Goal: Task Accomplishment & Management: Use online tool/utility

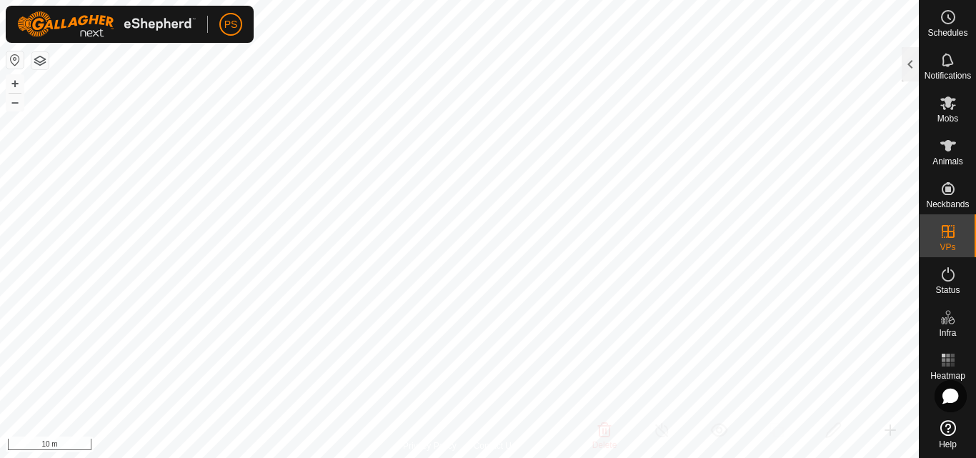
checkbox input "true"
click at [911, 66] on div at bounding box center [909, 64] width 17 height 34
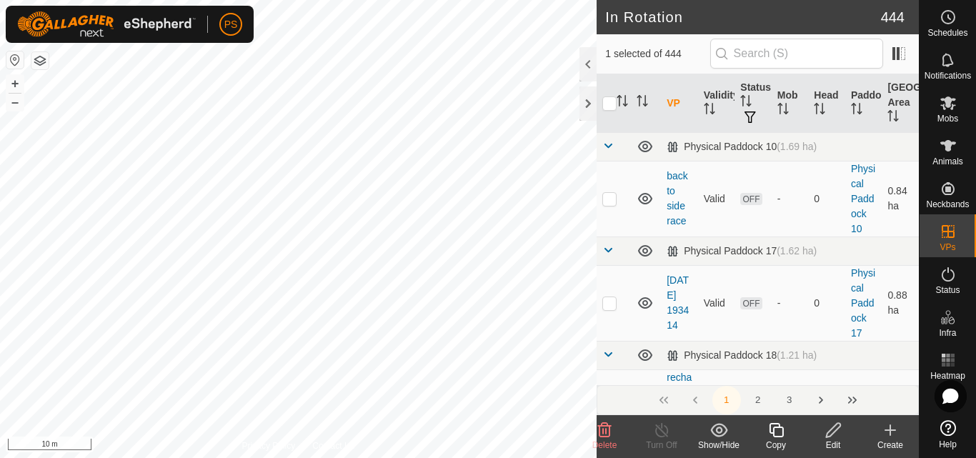
click at [834, 431] on icon at bounding box center [833, 430] width 14 height 14
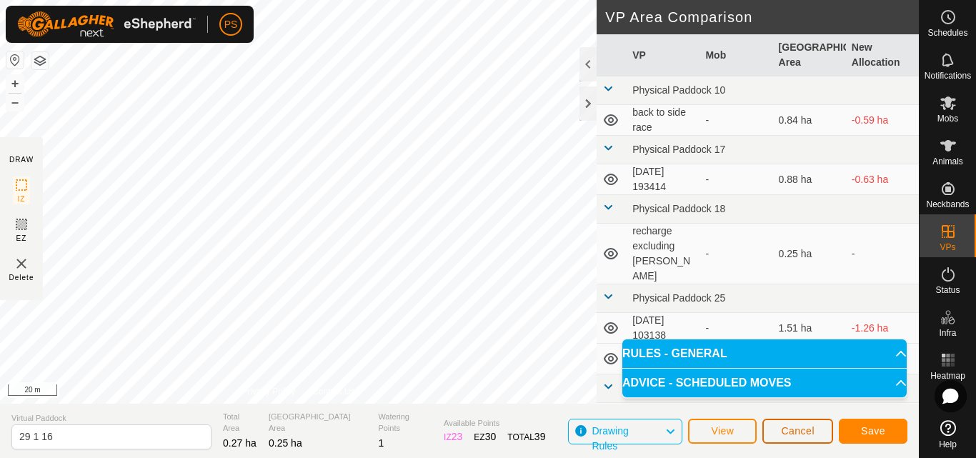
click at [797, 433] on span "Cancel" at bounding box center [798, 430] width 34 height 11
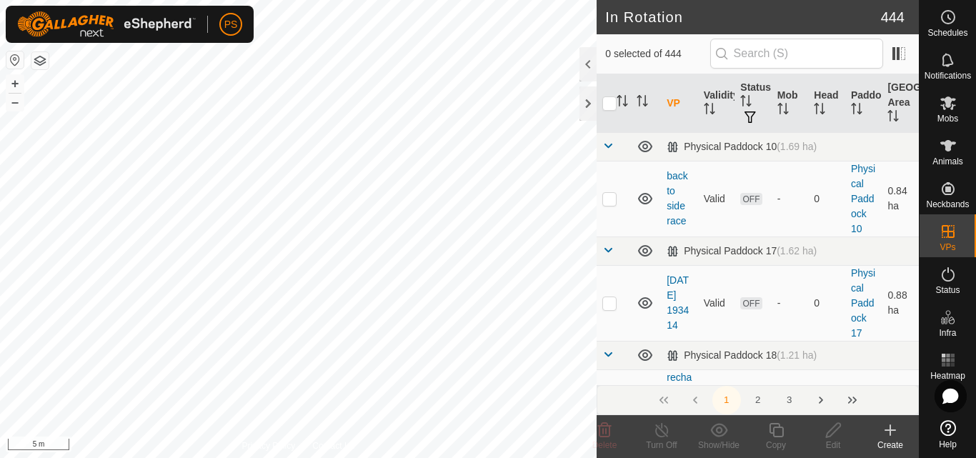
checkbox input "true"
click at [779, 432] on icon at bounding box center [776, 429] width 18 height 17
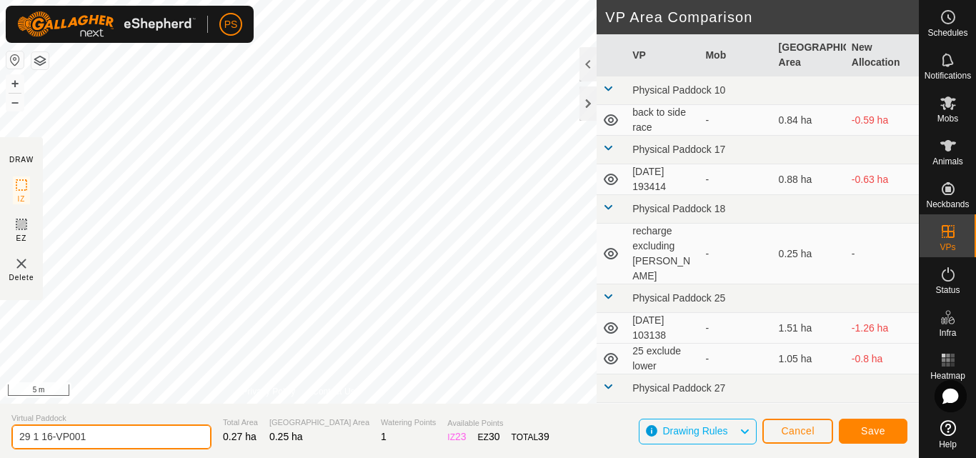
drag, startPoint x: 46, startPoint y: 439, endPoint x: 101, endPoint y: 441, distance: 55.0
click at [101, 441] on input "29 1 16-VP001" at bounding box center [111, 436] width 200 height 25
type input "29 1 17"
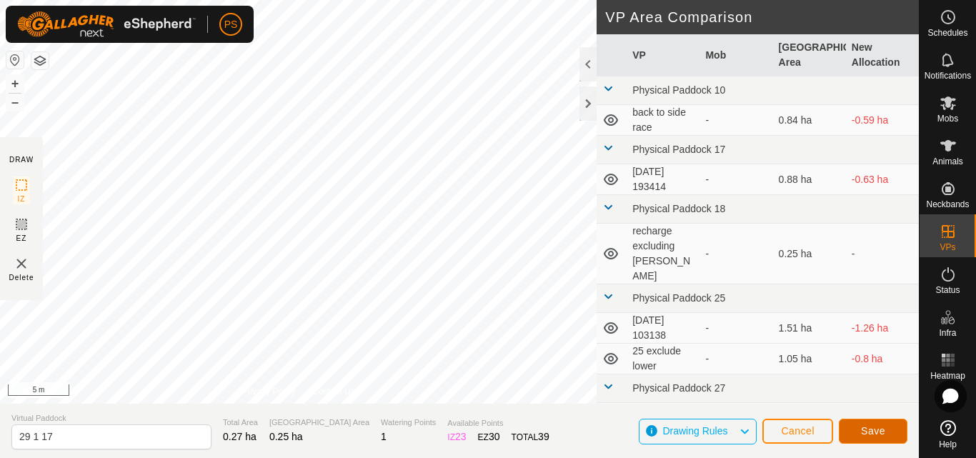
click at [874, 431] on span "Save" at bounding box center [873, 430] width 24 height 11
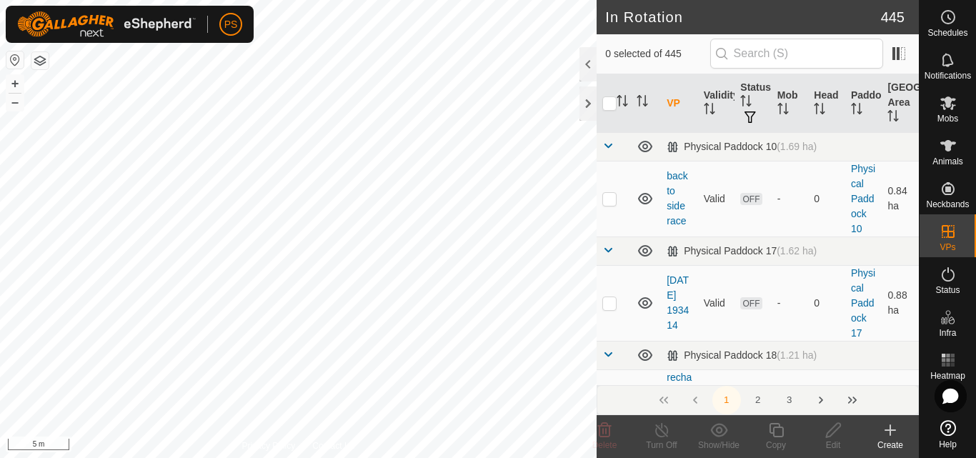
checkbox input "true"
click at [778, 433] on icon at bounding box center [776, 429] width 18 height 17
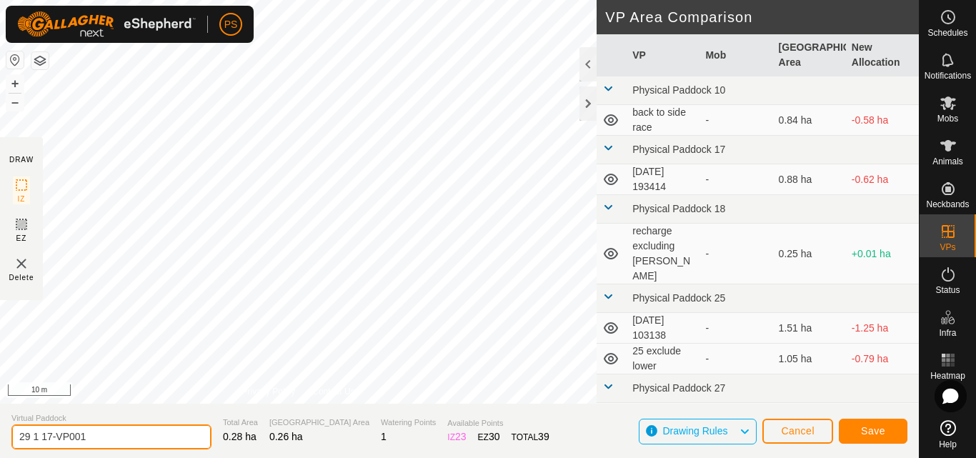
drag, startPoint x: 46, startPoint y: 434, endPoint x: 110, endPoint y: 438, distance: 64.4
click at [110, 438] on input "29 1 17-VP001" at bounding box center [111, 436] width 200 height 25
type input "29 1 18"
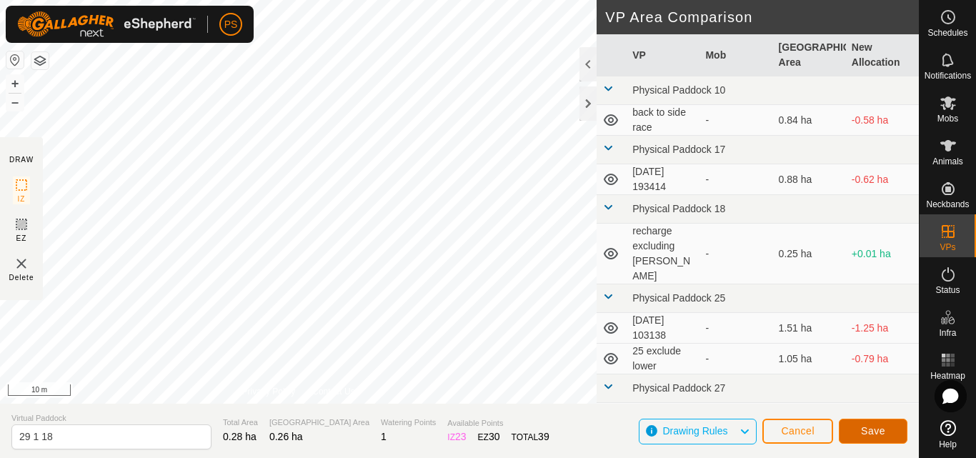
click at [873, 431] on span "Save" at bounding box center [873, 430] width 24 height 11
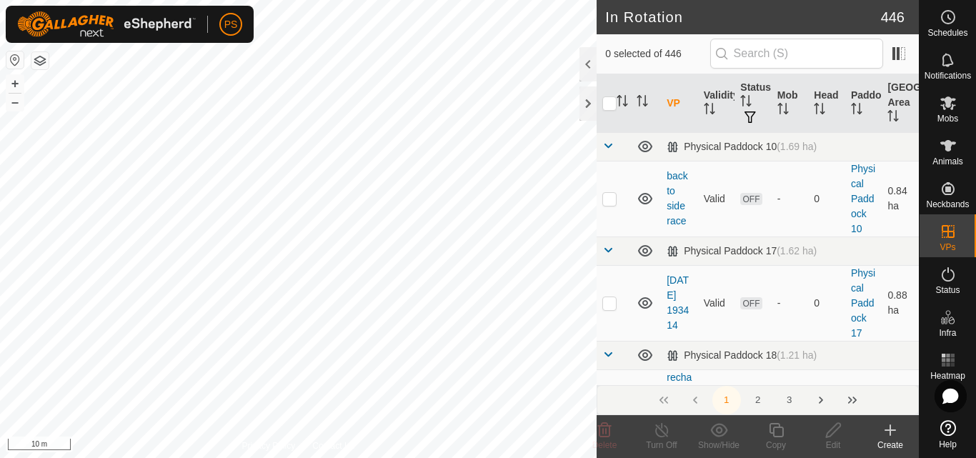
checkbox input "true"
click at [779, 431] on icon at bounding box center [776, 429] width 18 height 17
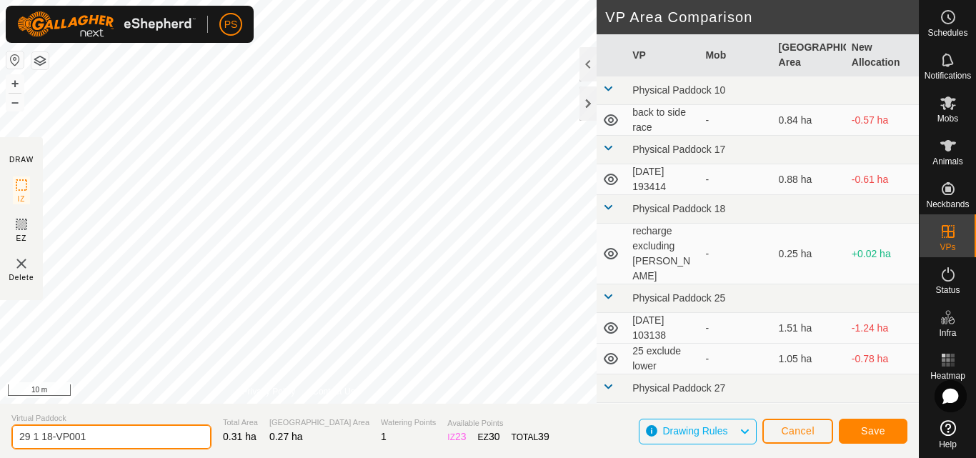
drag, startPoint x: 46, startPoint y: 435, endPoint x: 118, endPoint y: 436, distance: 72.1
click at [118, 436] on input "29 1 18-VP001" at bounding box center [111, 436] width 200 height 25
type input "29 1 19"
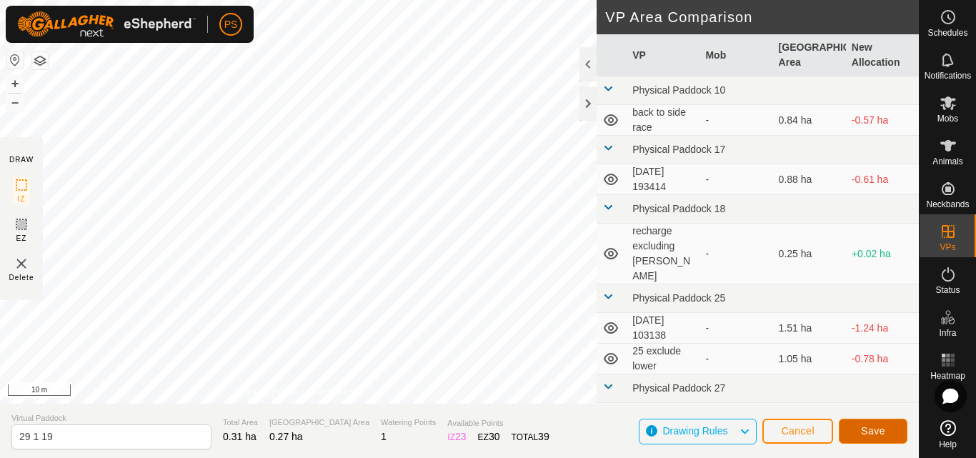
click at [878, 431] on span "Save" at bounding box center [873, 430] width 24 height 11
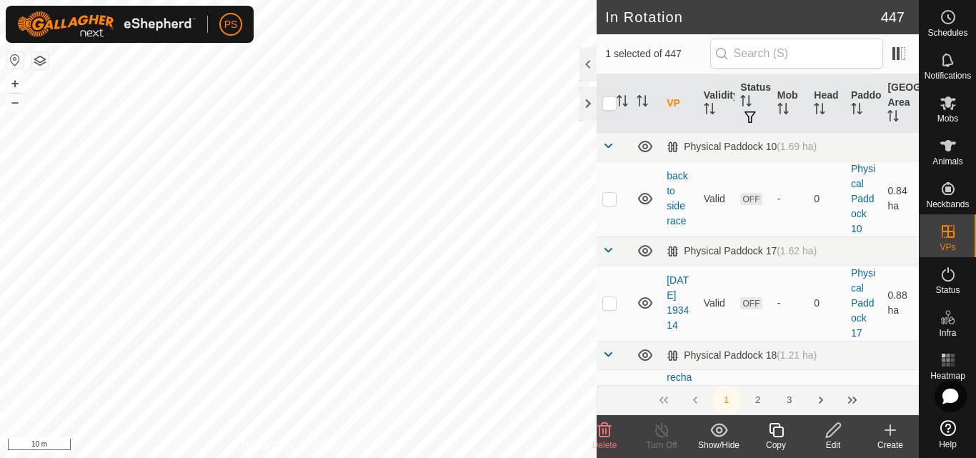
checkbox input "true"
click at [776, 431] on icon at bounding box center [776, 429] width 18 height 17
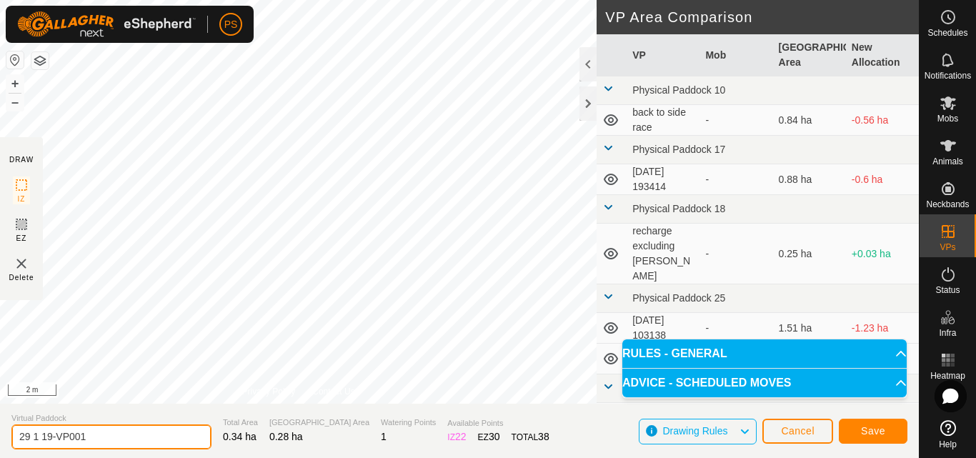
drag, startPoint x: 45, startPoint y: 434, endPoint x: 91, endPoint y: 434, distance: 45.7
click at [91, 434] on input "29 1 19-VP001" at bounding box center [111, 436] width 200 height 25
drag, startPoint x: 41, startPoint y: 434, endPoint x: 107, endPoint y: 439, distance: 66.6
click at [107, 439] on input "29 1 19-VP001" at bounding box center [111, 436] width 200 height 25
type input "29 1 20"
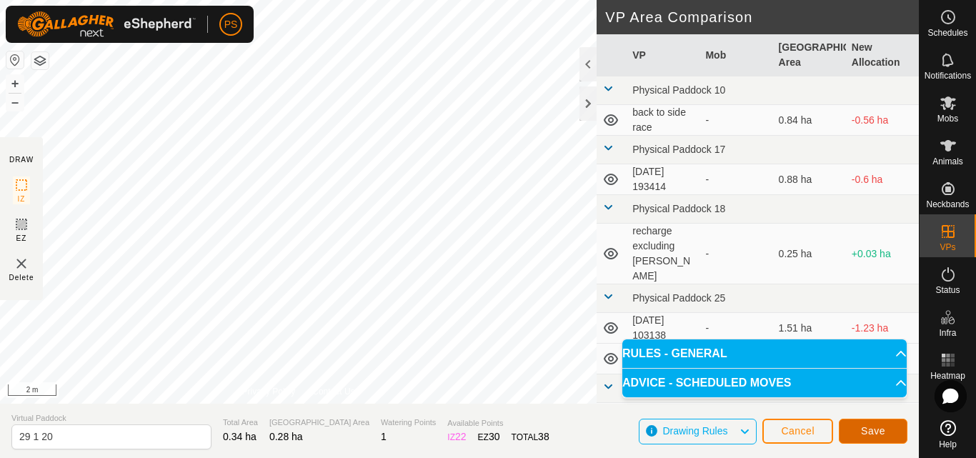
click at [876, 434] on span "Save" at bounding box center [873, 430] width 24 height 11
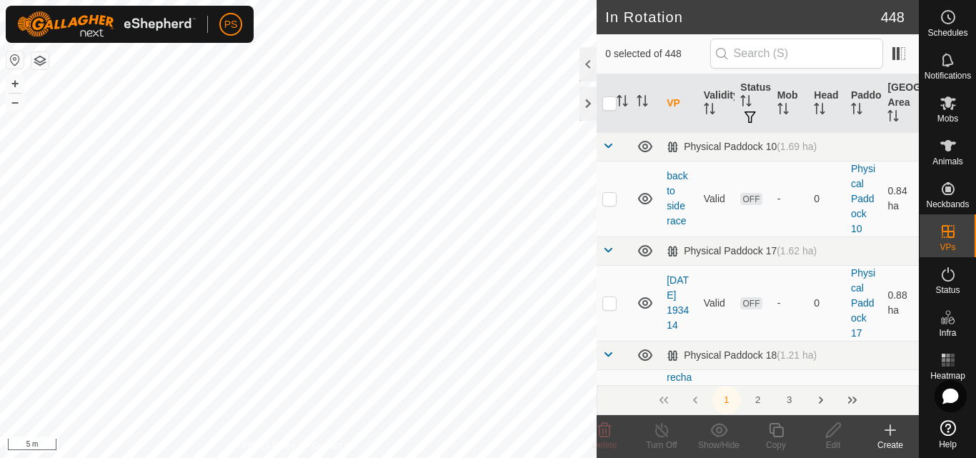
checkbox input "true"
click at [776, 431] on icon at bounding box center [776, 429] width 18 height 17
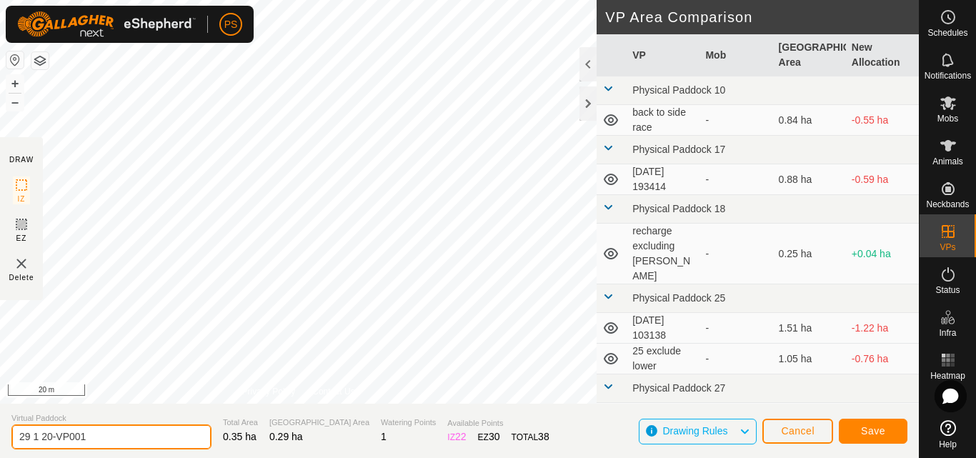
drag, startPoint x: 47, startPoint y: 434, endPoint x: 100, endPoint y: 439, distance: 53.0
click at [100, 439] on input "29 1 20-VP001" at bounding box center [111, 436] width 200 height 25
type input "29 1 21"
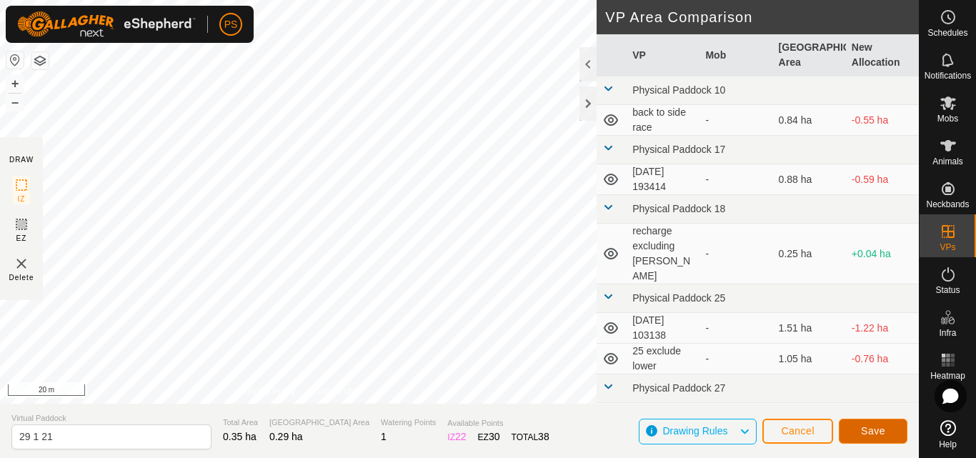
click at [885, 429] on button "Save" at bounding box center [873, 431] width 69 height 25
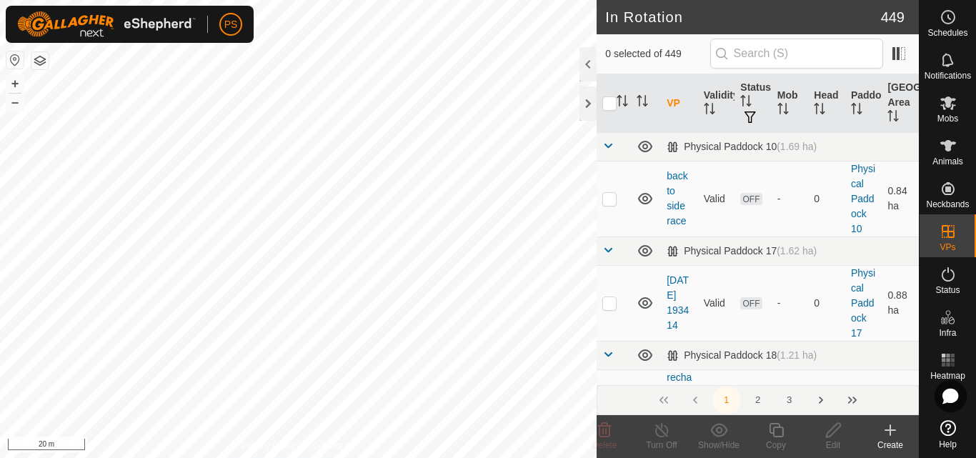
checkbox input "true"
click at [774, 429] on icon at bounding box center [776, 430] width 14 height 14
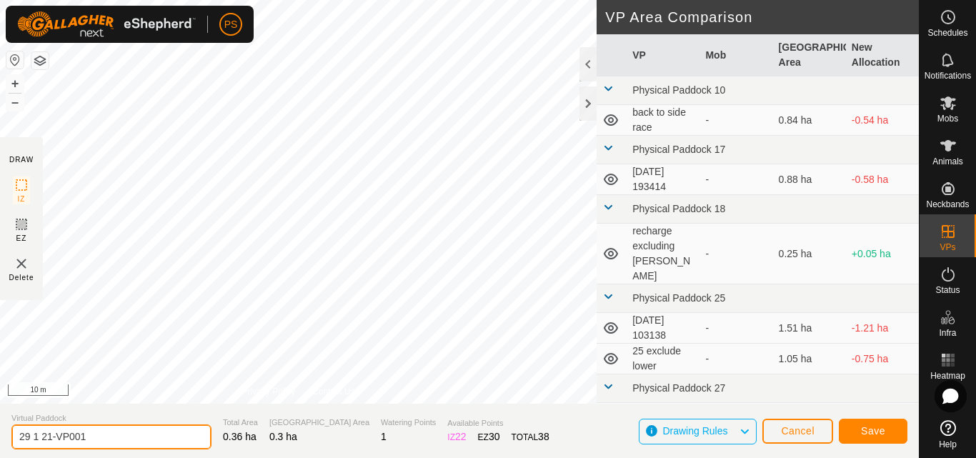
drag, startPoint x: 45, startPoint y: 436, endPoint x: 96, endPoint y: 437, distance: 50.7
click at [96, 437] on input "29 1 21-VP001" at bounding box center [111, 436] width 200 height 25
type input "29 1 22"
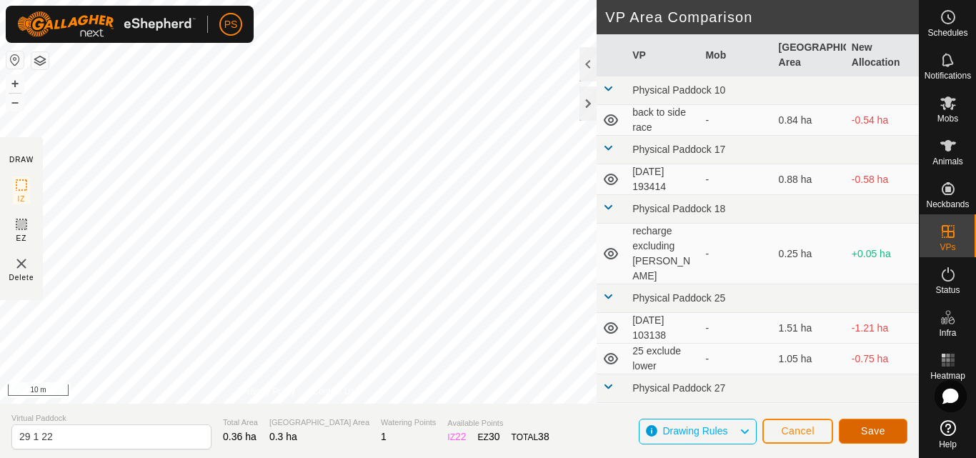
click at [873, 431] on span "Save" at bounding box center [873, 430] width 24 height 11
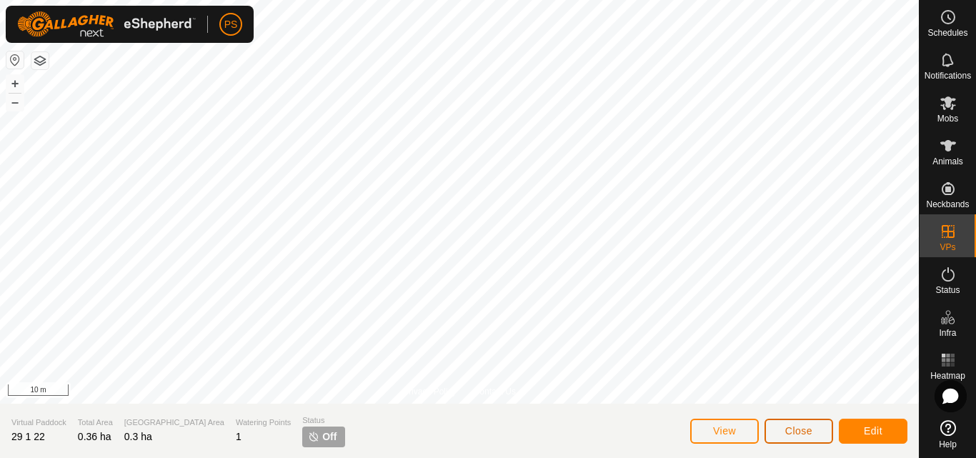
click at [793, 434] on span "Close" at bounding box center [798, 430] width 27 height 11
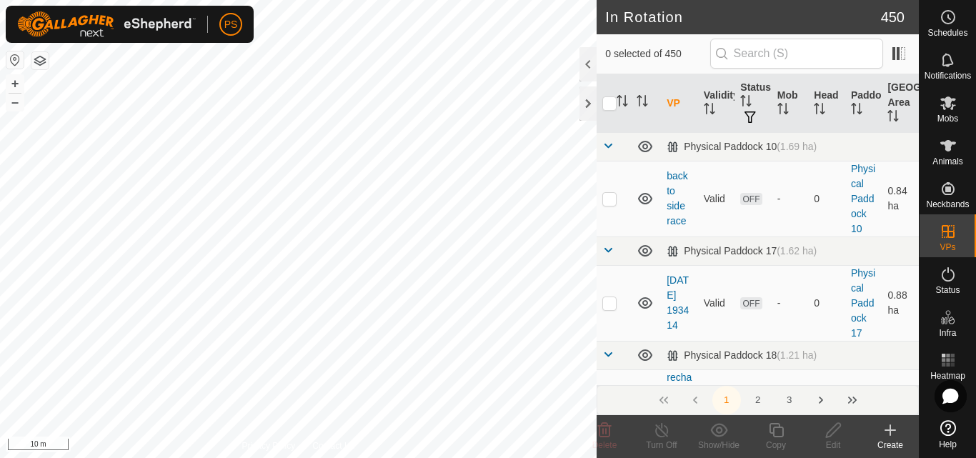
checkbox input "true"
click at [776, 434] on icon at bounding box center [776, 429] width 18 height 17
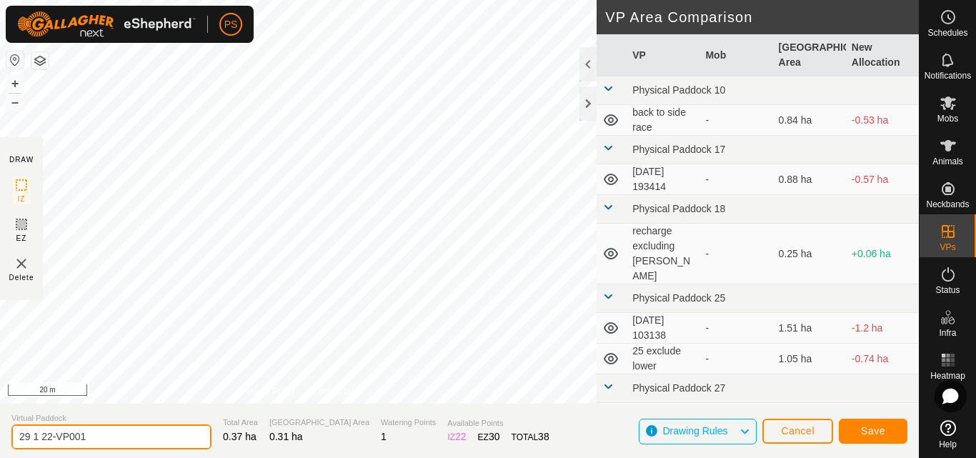
drag, startPoint x: 46, startPoint y: 436, endPoint x: 146, endPoint y: 444, distance: 100.3
click at [146, 444] on input "29 1 22-VP001" at bounding box center [111, 436] width 200 height 25
type input "29 1 23"
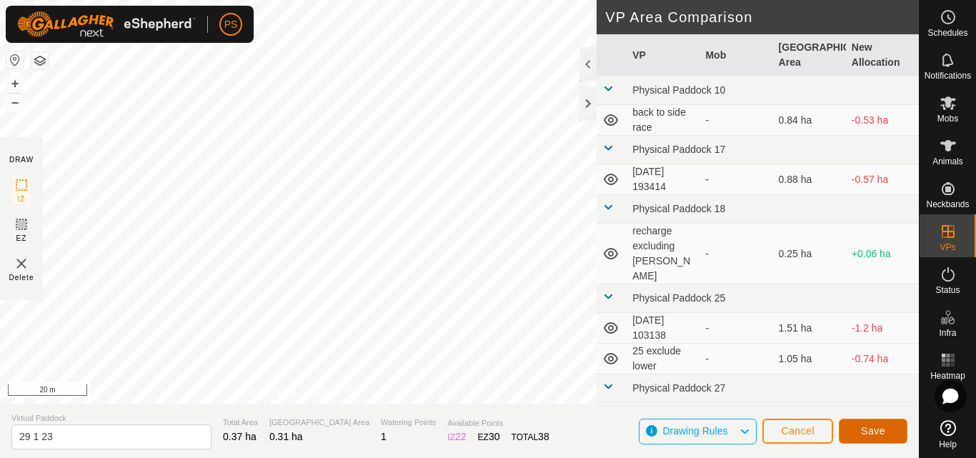
click at [878, 429] on span "Save" at bounding box center [873, 430] width 24 height 11
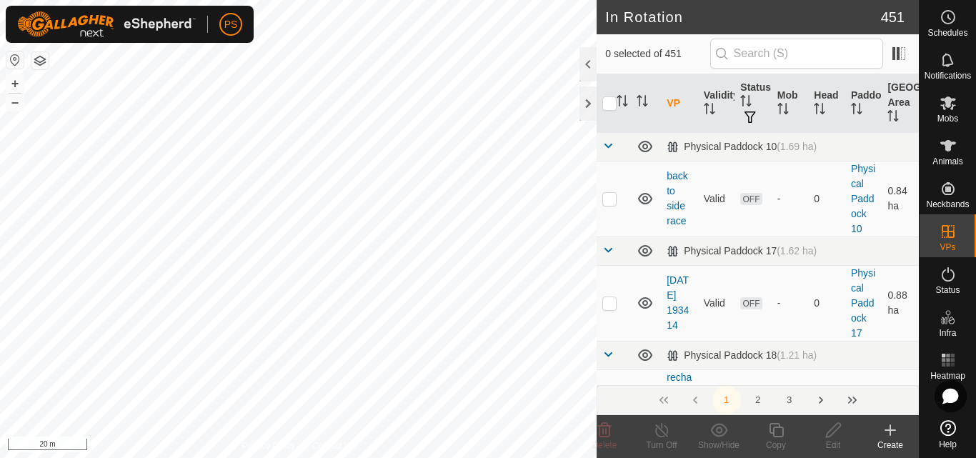
checkbox input "true"
click at [777, 432] on icon at bounding box center [776, 429] width 18 height 17
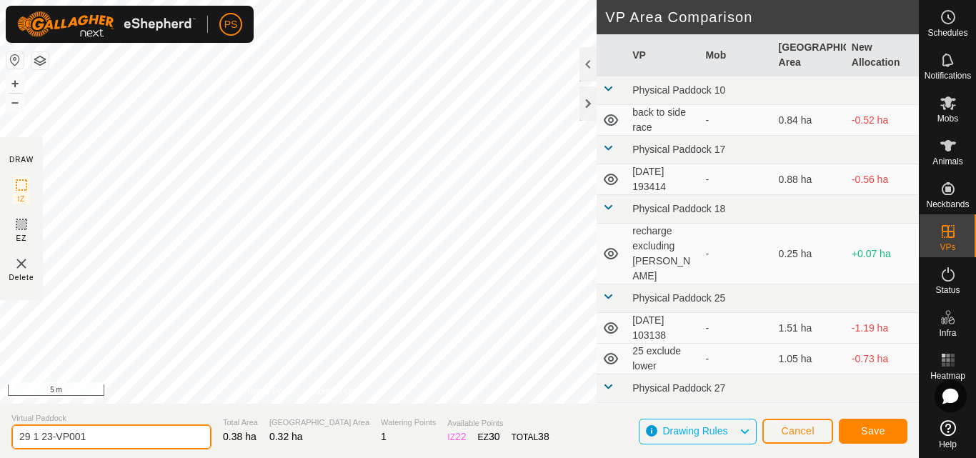
drag, startPoint x: 46, startPoint y: 434, endPoint x: 122, endPoint y: 437, distance: 76.5
click at [122, 437] on input "29 1 23-VP001" at bounding box center [111, 436] width 200 height 25
type input "29 1 24"
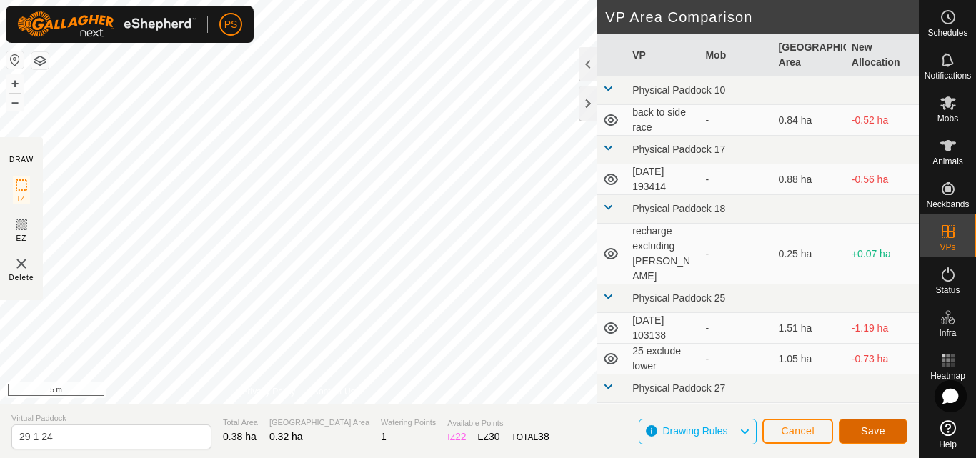
click at [872, 431] on span "Save" at bounding box center [873, 430] width 24 height 11
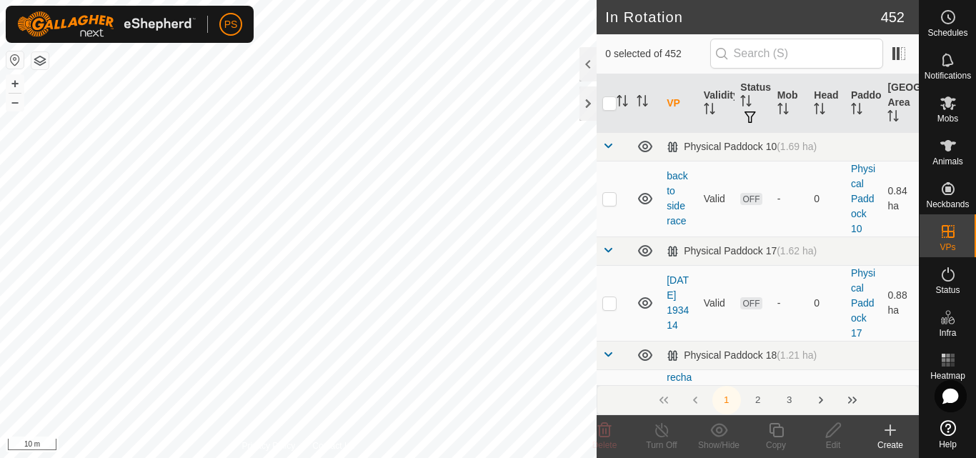
checkbox input "true"
click at [776, 434] on icon at bounding box center [776, 429] width 18 height 17
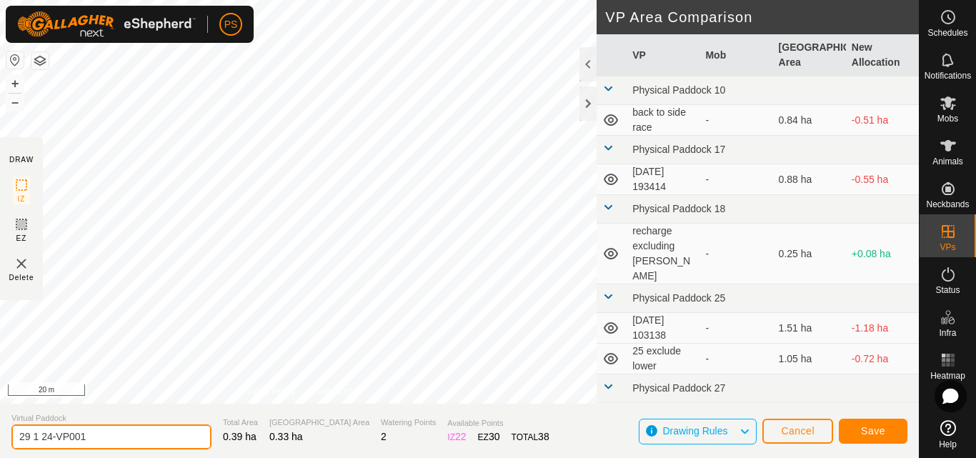
drag, startPoint x: 46, startPoint y: 436, endPoint x: 114, endPoint y: 436, distance: 67.9
click at [114, 436] on input "29 1 24-VP001" at bounding box center [111, 436] width 200 height 25
type input "29 1 25"
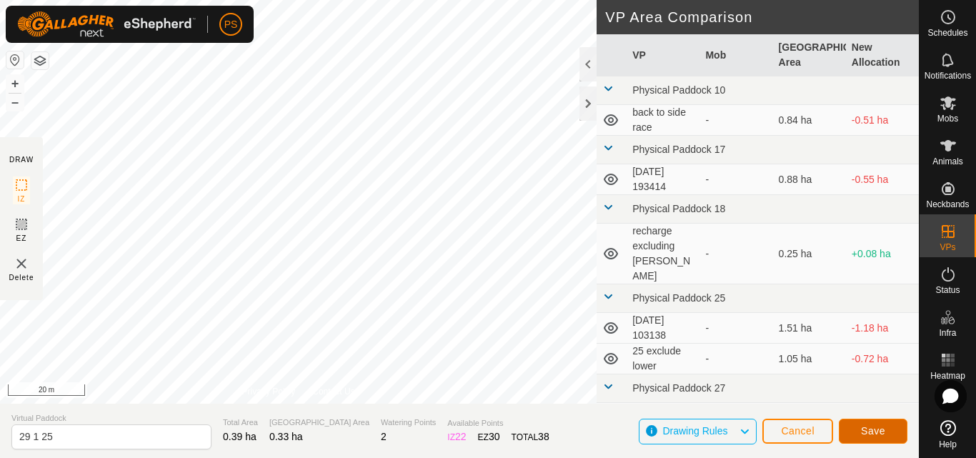
click at [879, 429] on span "Save" at bounding box center [873, 430] width 24 height 11
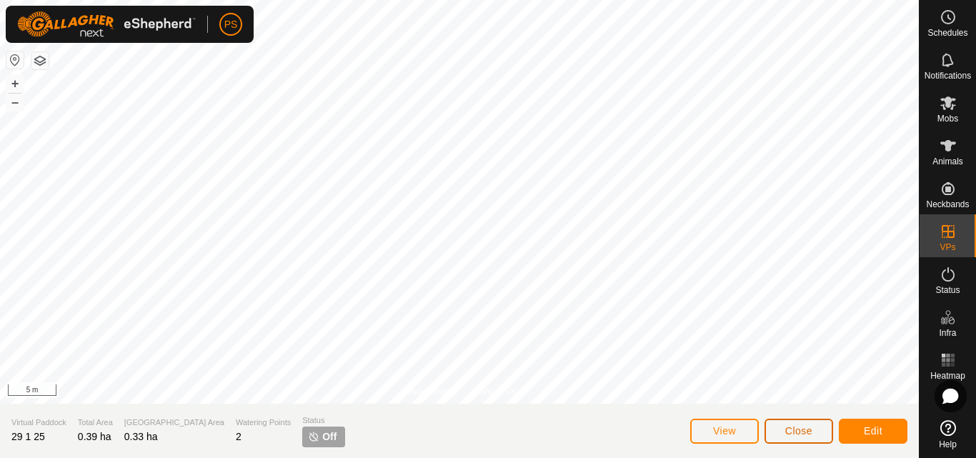
click at [804, 436] on button "Close" at bounding box center [798, 431] width 69 height 25
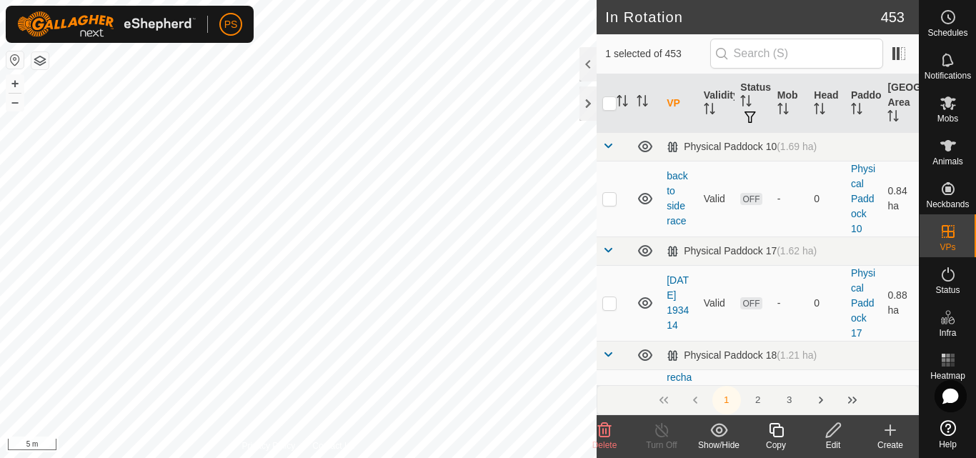
checkbox input "true"
click at [776, 429] on icon at bounding box center [776, 429] width 18 height 17
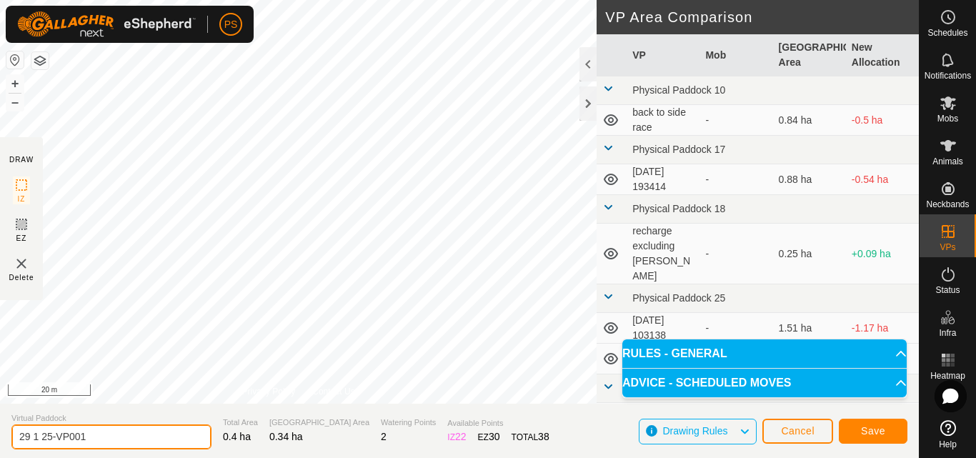
drag, startPoint x: 46, startPoint y: 439, endPoint x: 102, endPoint y: 437, distance: 55.7
click at [102, 437] on input "29 1 25-VP001" at bounding box center [111, 436] width 200 height 25
type input "29 1 26"
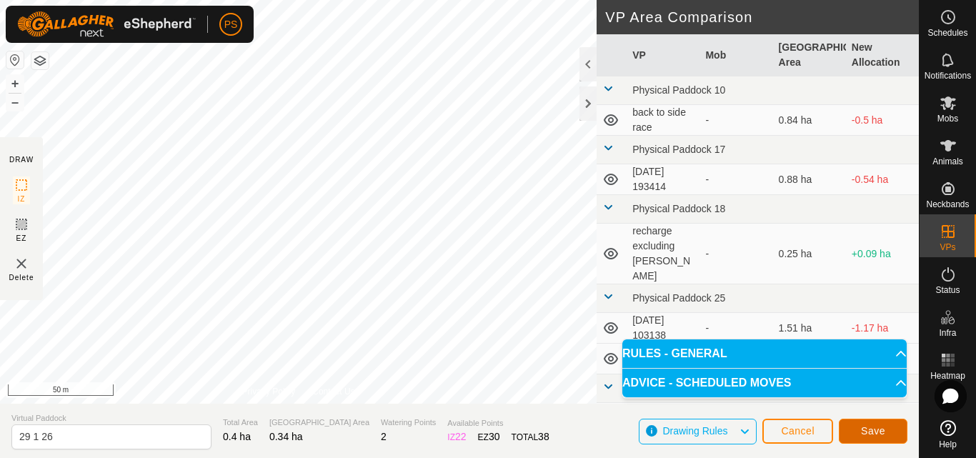
click at [876, 429] on span "Save" at bounding box center [873, 430] width 24 height 11
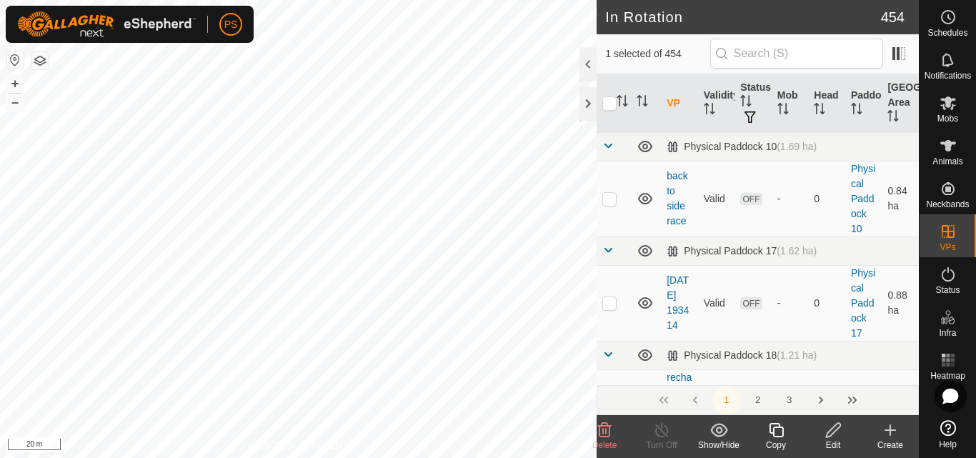
click at [602, 429] on icon at bounding box center [605, 430] width 14 height 14
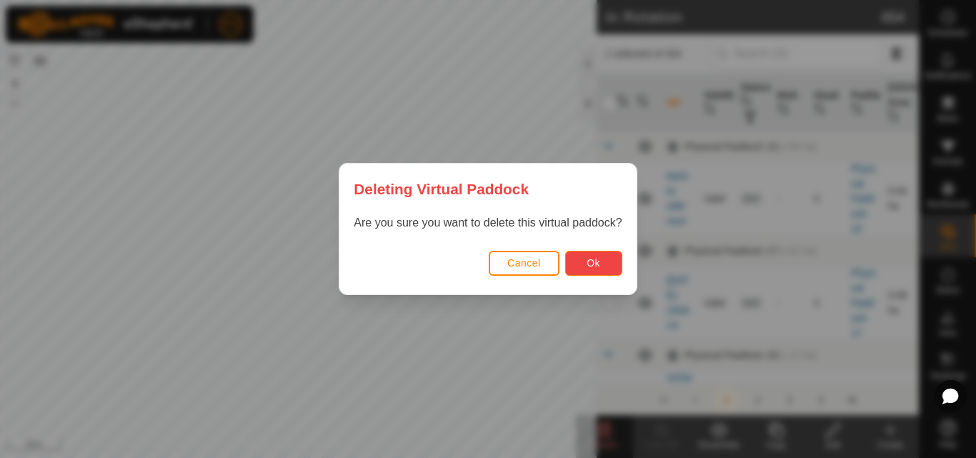
click at [603, 264] on button "Ok" at bounding box center [593, 263] width 57 height 25
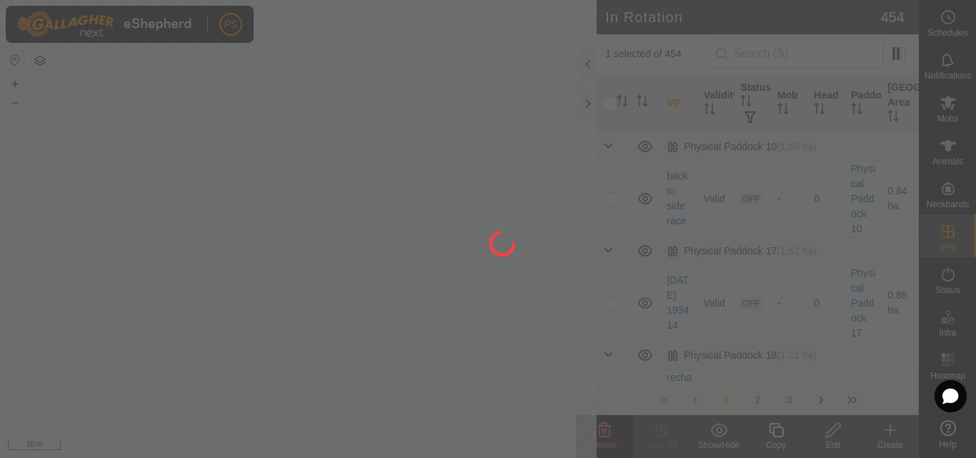
checkbox input "false"
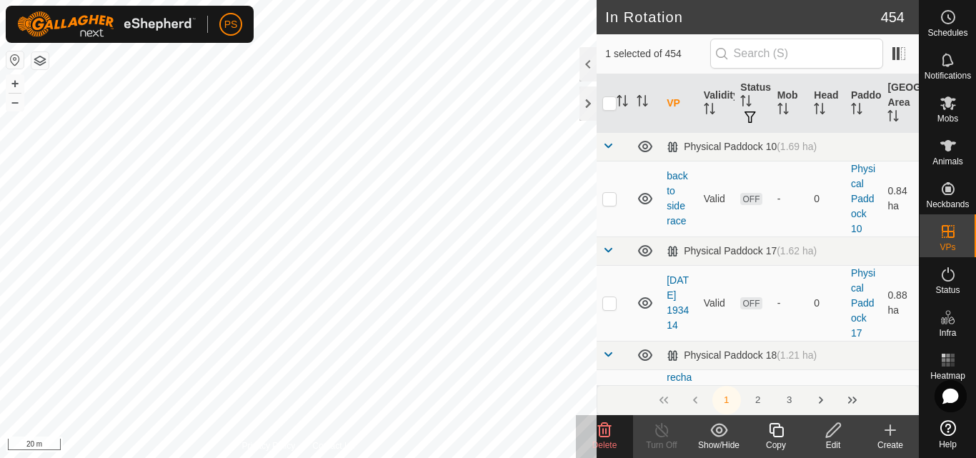
click at [604, 430] on icon at bounding box center [605, 430] width 14 height 14
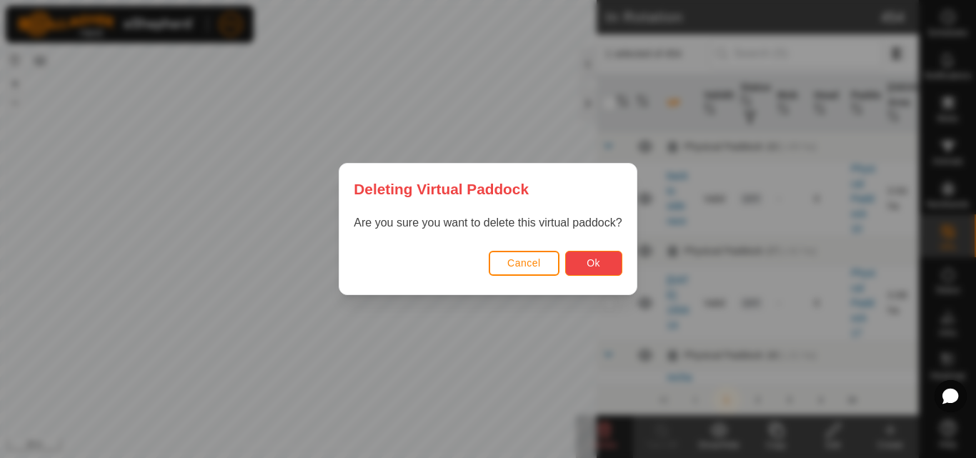
click at [600, 263] on span "Ok" at bounding box center [593, 262] width 14 height 11
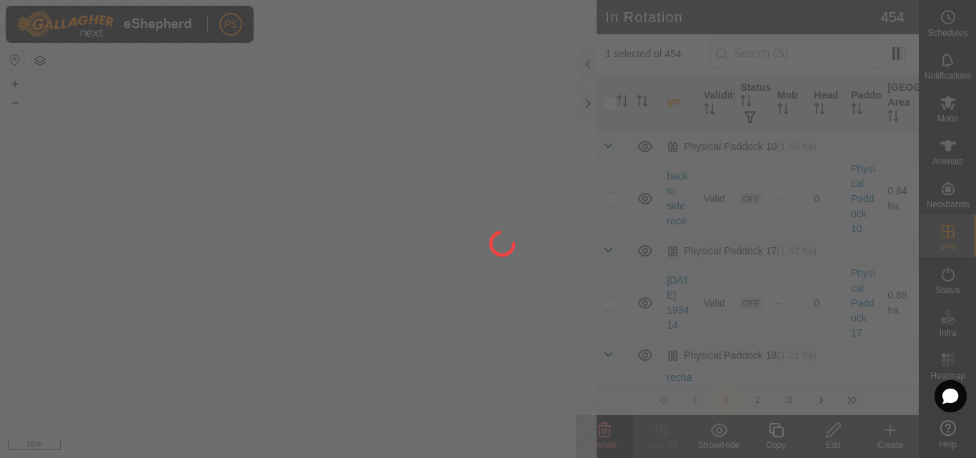
checkbox input "false"
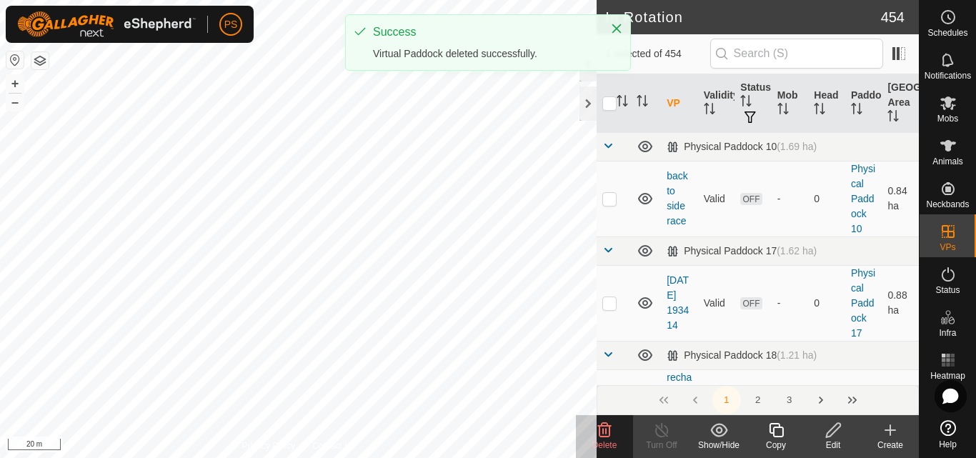
checkbox input "true"
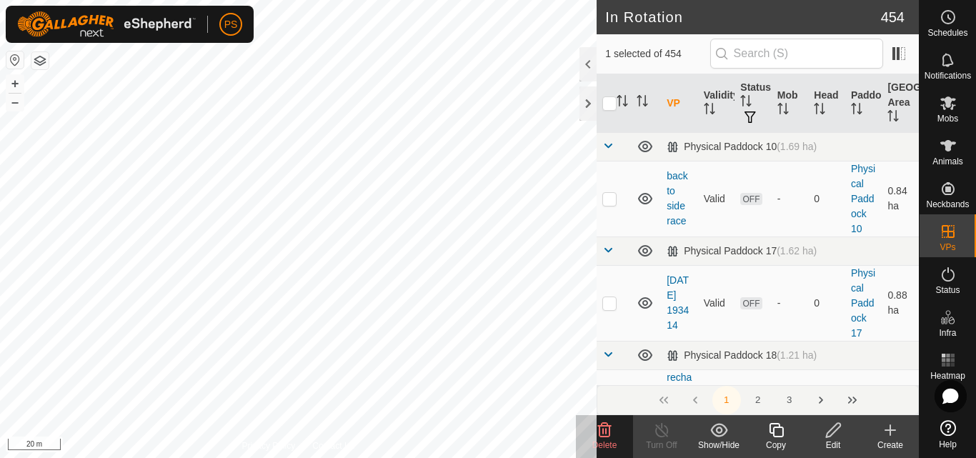
click at [602, 428] on icon at bounding box center [604, 429] width 17 height 17
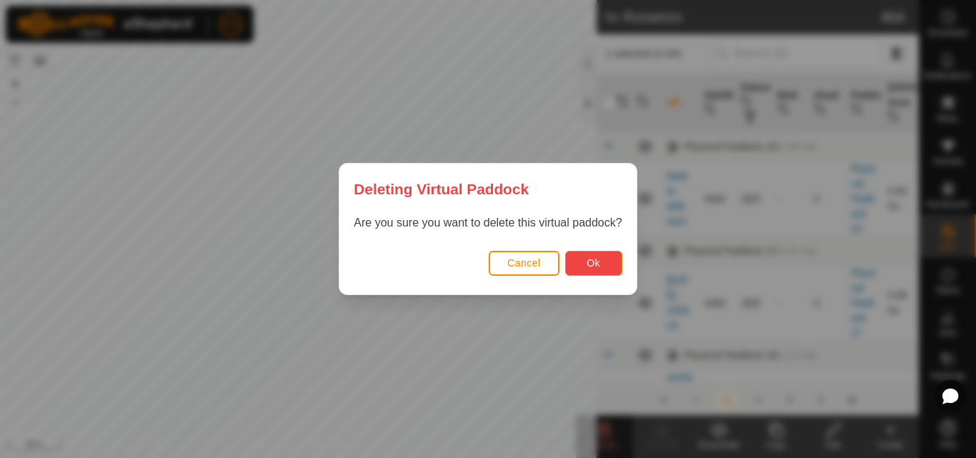
click at [591, 258] on span "Ok" at bounding box center [593, 262] width 14 height 11
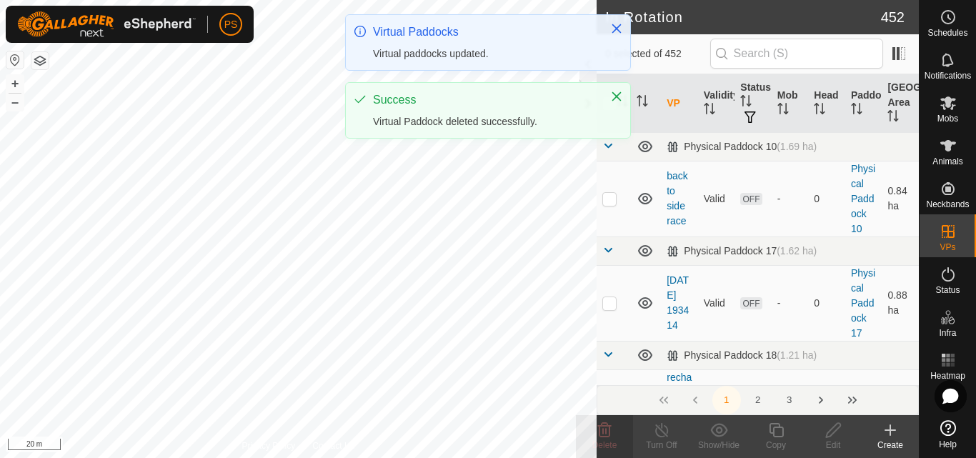
checkbox input "false"
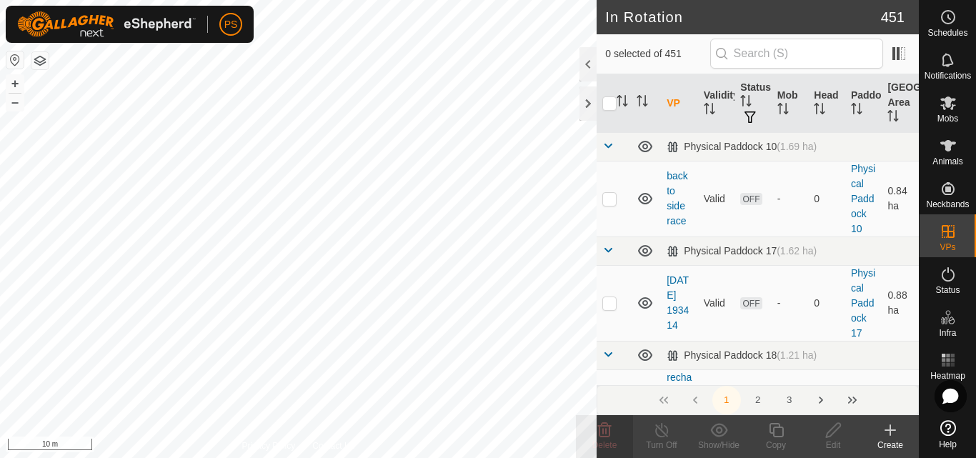
checkbox input "true"
click at [778, 427] on icon at bounding box center [776, 430] width 14 height 14
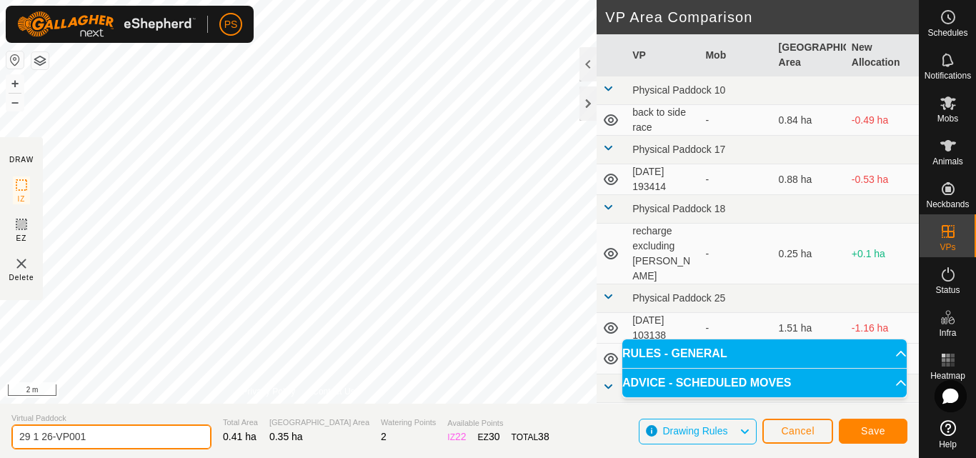
drag, startPoint x: 35, startPoint y: 436, endPoint x: 113, endPoint y: 441, distance: 78.0
click at [113, 441] on input "29 1 26-VP001" at bounding box center [111, 436] width 200 height 25
type input "29 2 35"
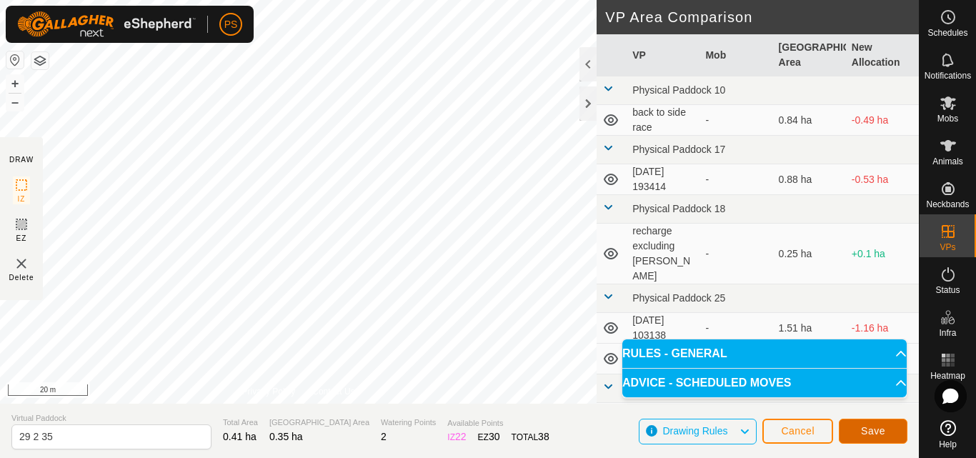
click at [861, 433] on span "Save" at bounding box center [873, 430] width 24 height 11
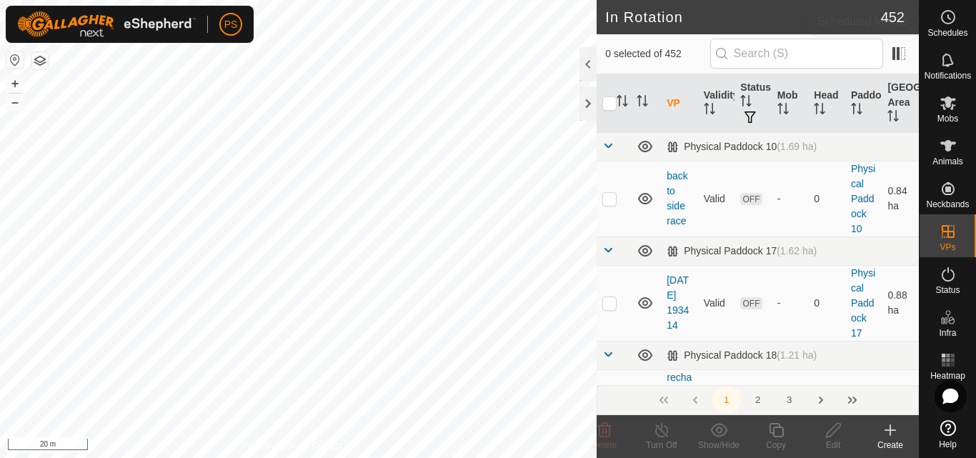
click at [946, 19] on icon at bounding box center [947, 17] width 17 height 17
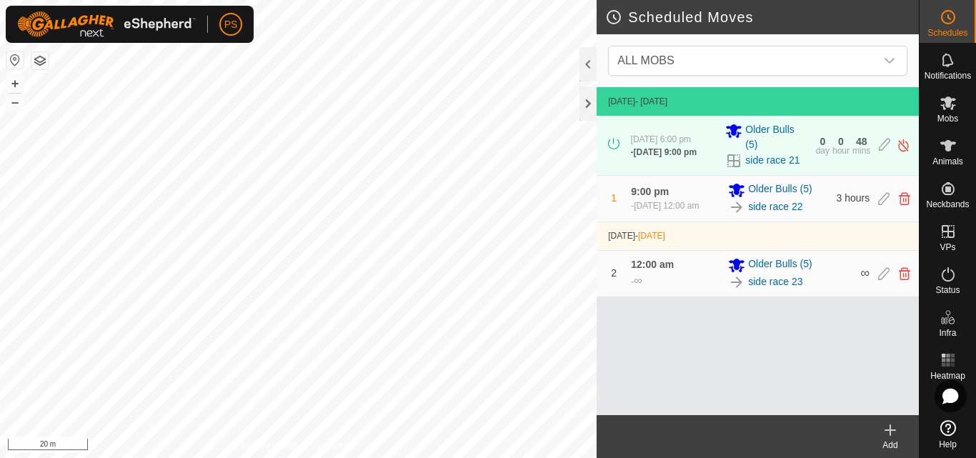
click at [622, 11] on div "Scheduled Moves ALL MOBS [DATE] - [DATE] [DATE] 6:00 pm - [DATE] 9:00 pm Older …" at bounding box center [459, 229] width 919 height 458
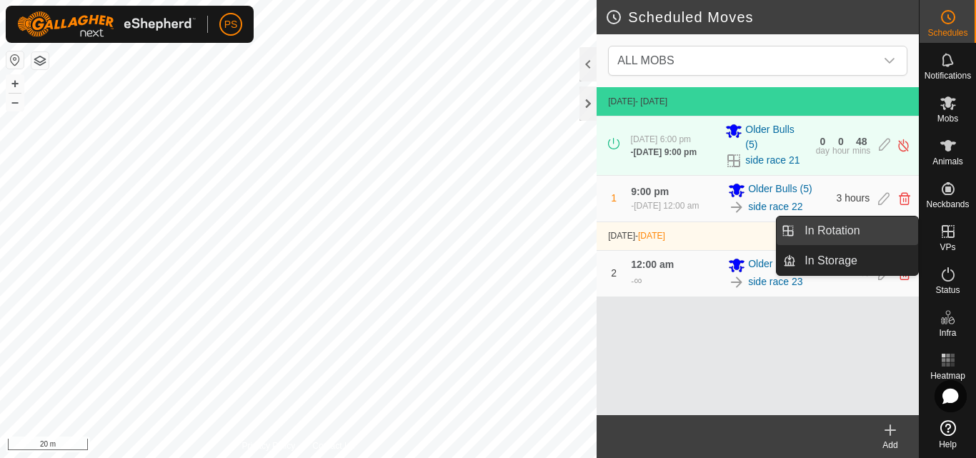
click at [859, 226] on link "In Rotation" at bounding box center [857, 230] width 122 height 29
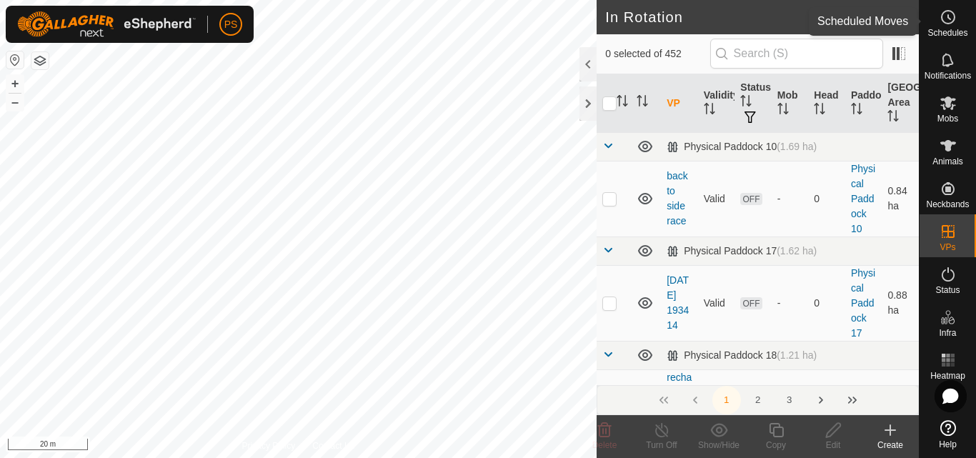
click at [951, 26] on es-schedule-vp-svg-icon at bounding box center [948, 17] width 26 height 23
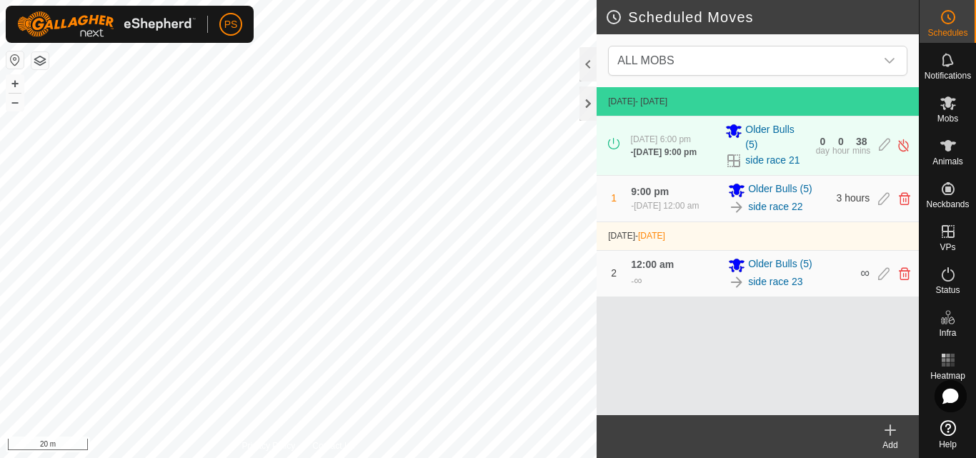
click at [889, 430] on icon at bounding box center [890, 430] width 10 height 0
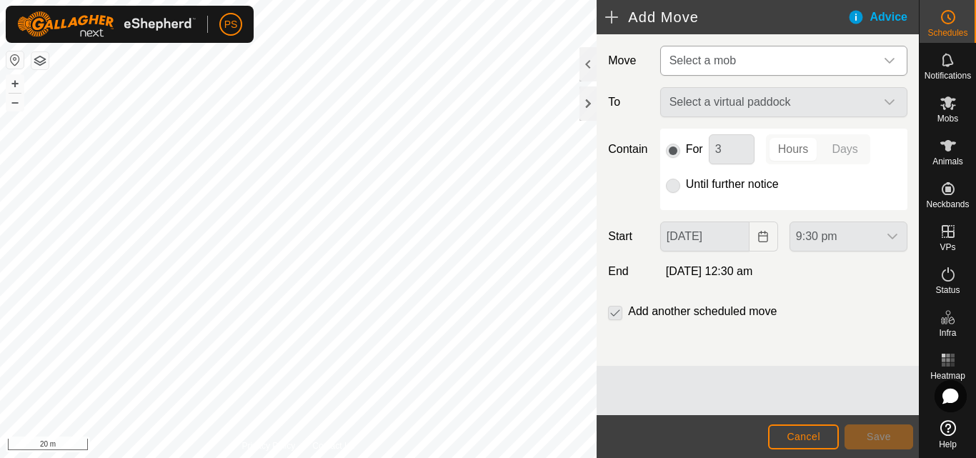
click at [886, 61] on icon "dropdown trigger" at bounding box center [889, 60] width 11 height 11
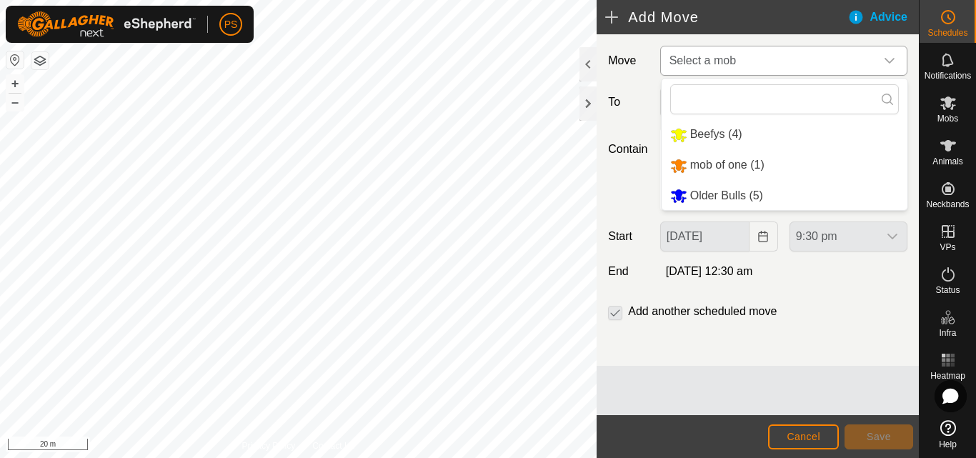
click at [736, 199] on li "Older Bulls (5)" at bounding box center [784, 195] width 246 height 29
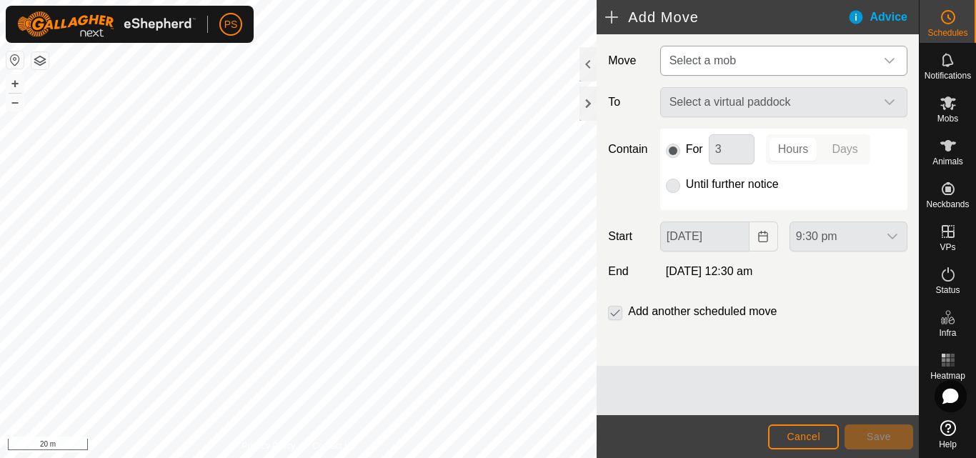
type input "[DATE]"
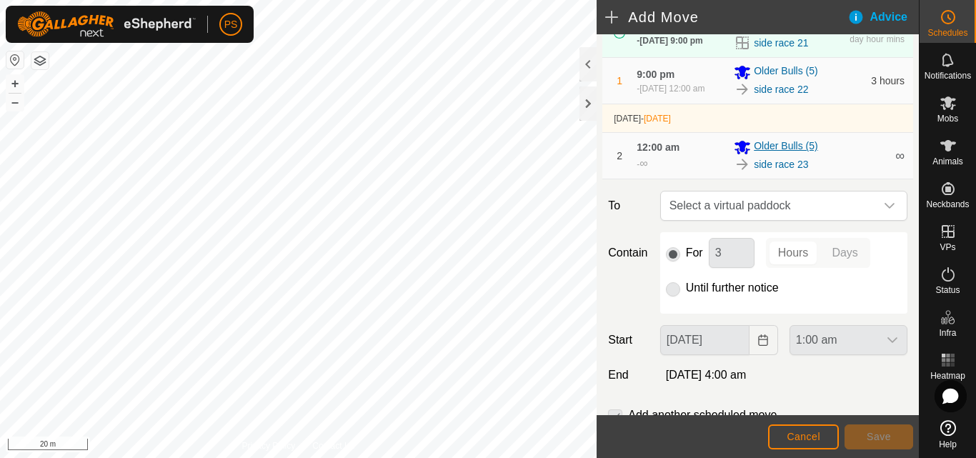
scroll to position [143, 0]
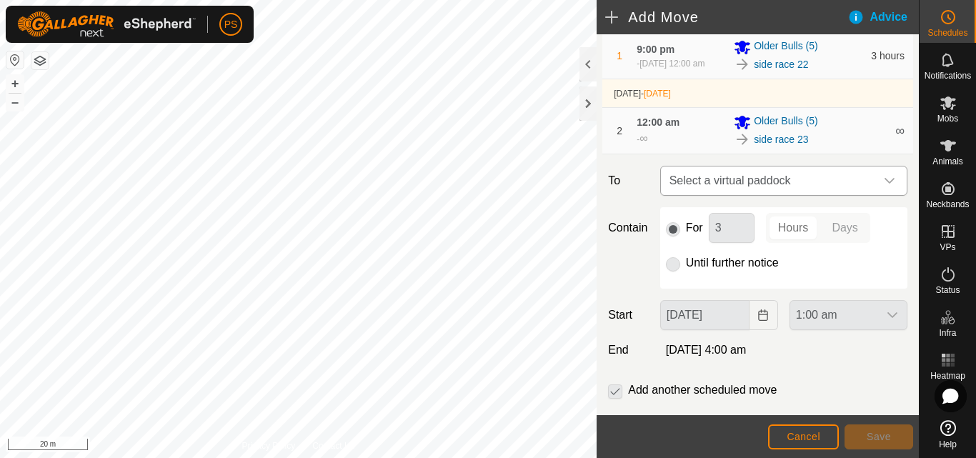
click at [884, 186] on icon "dropdown trigger" at bounding box center [889, 180] width 11 height 11
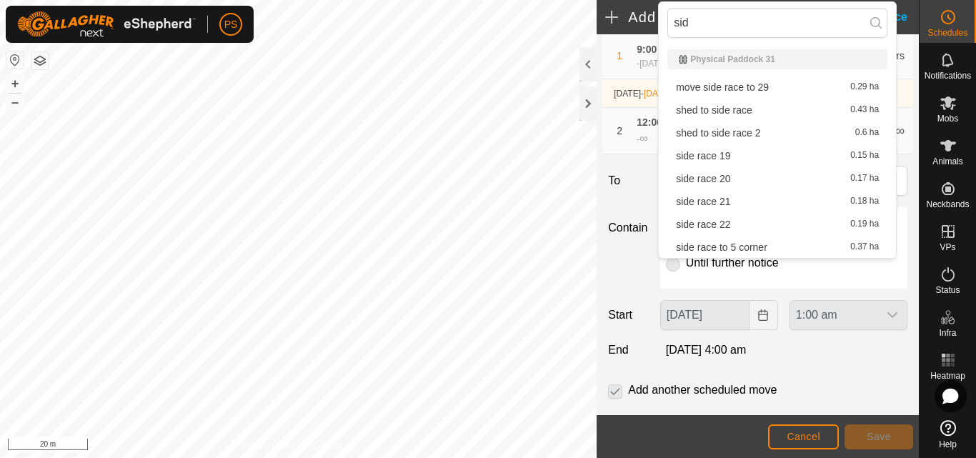
type input "side"
click at [798, 435] on span "Cancel" at bounding box center [803, 436] width 34 height 11
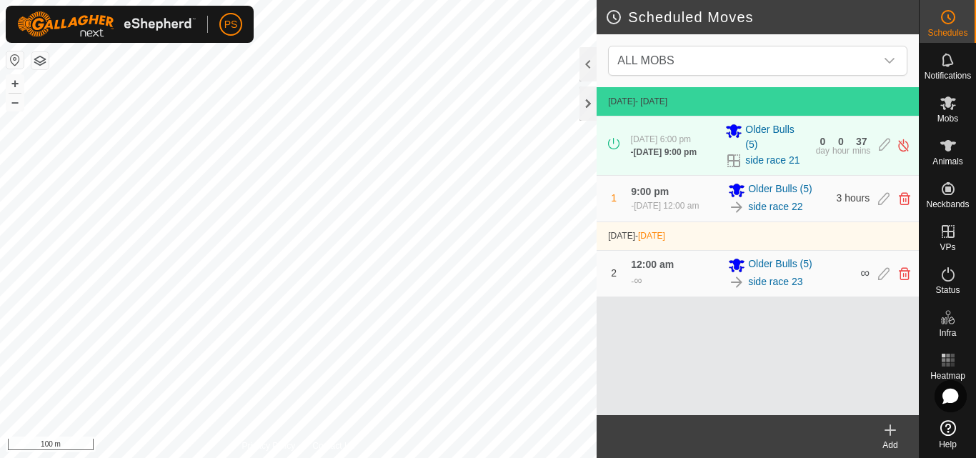
click at [39, 59] on button "button" at bounding box center [39, 60] width 17 height 17
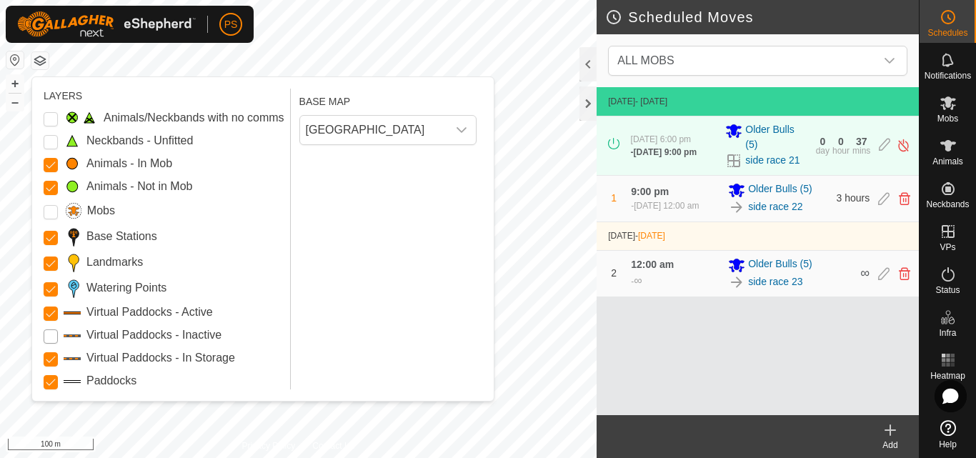
click at [51, 338] on Inactive "Virtual Paddocks - Inactive" at bounding box center [51, 336] width 14 height 14
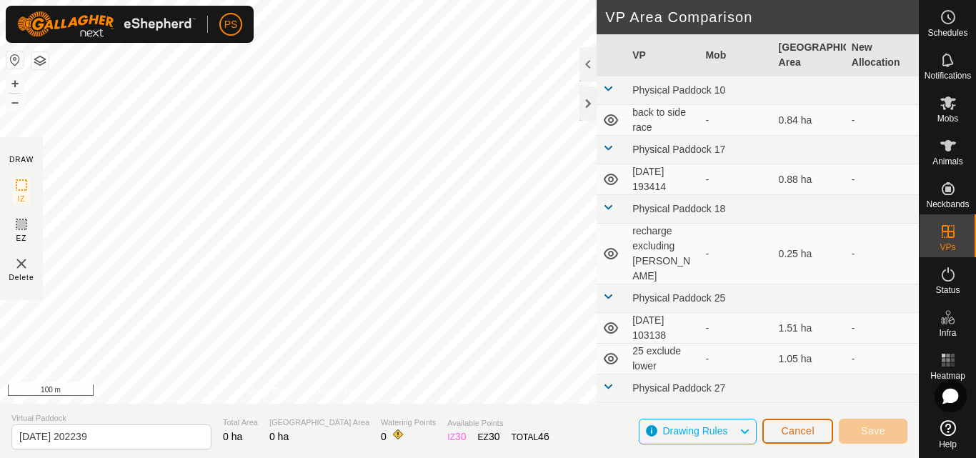
click at [801, 433] on span "Cancel" at bounding box center [798, 430] width 34 height 11
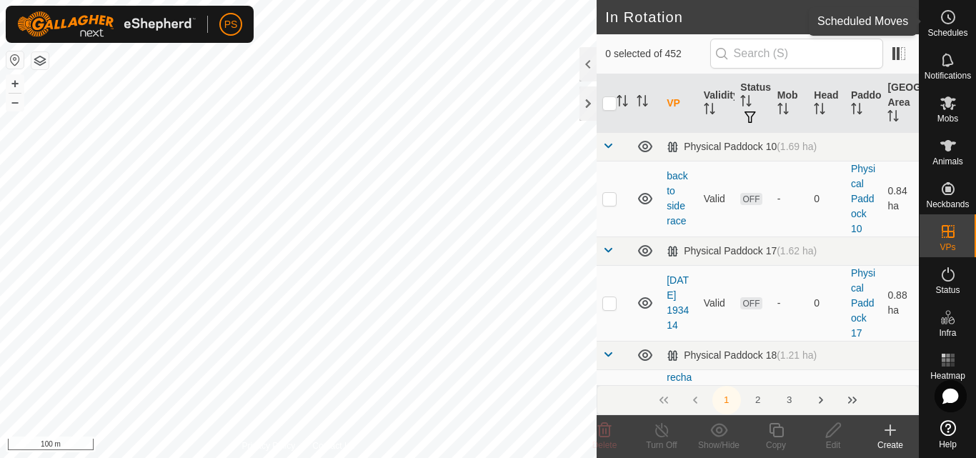
click at [945, 21] on icon at bounding box center [947, 17] width 17 height 17
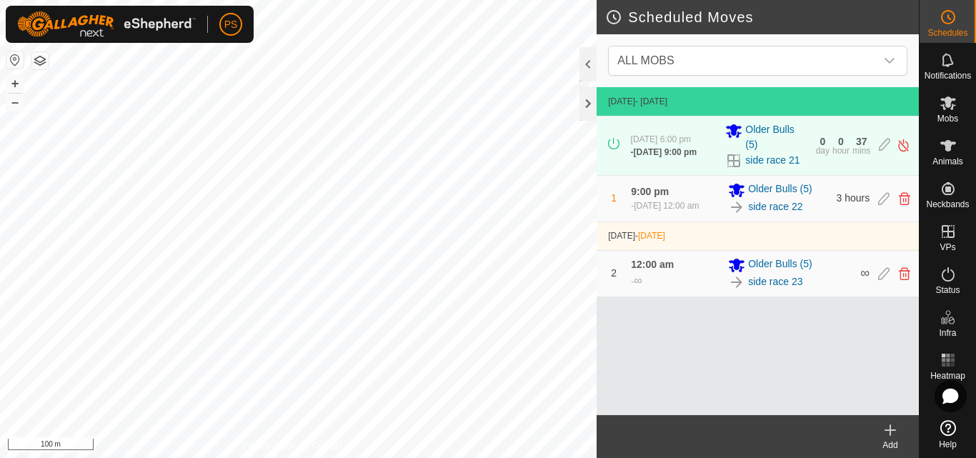
click at [890, 430] on icon at bounding box center [890, 430] width 10 height 0
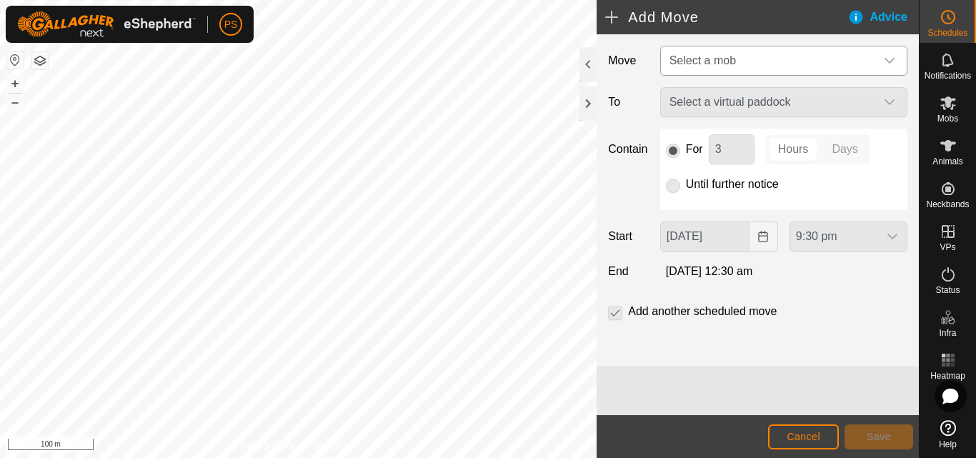
click at [882, 59] on div "dropdown trigger" at bounding box center [889, 60] width 29 height 29
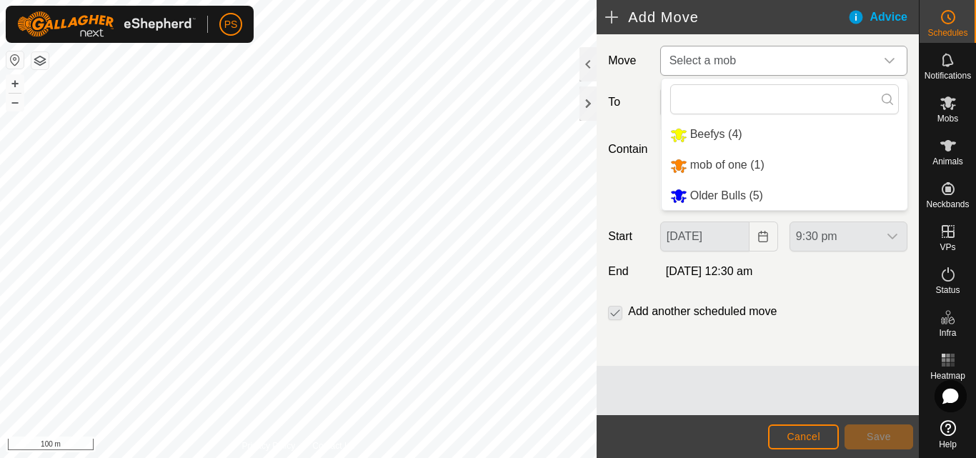
click at [739, 194] on li "Older Bulls (5)" at bounding box center [784, 195] width 246 height 29
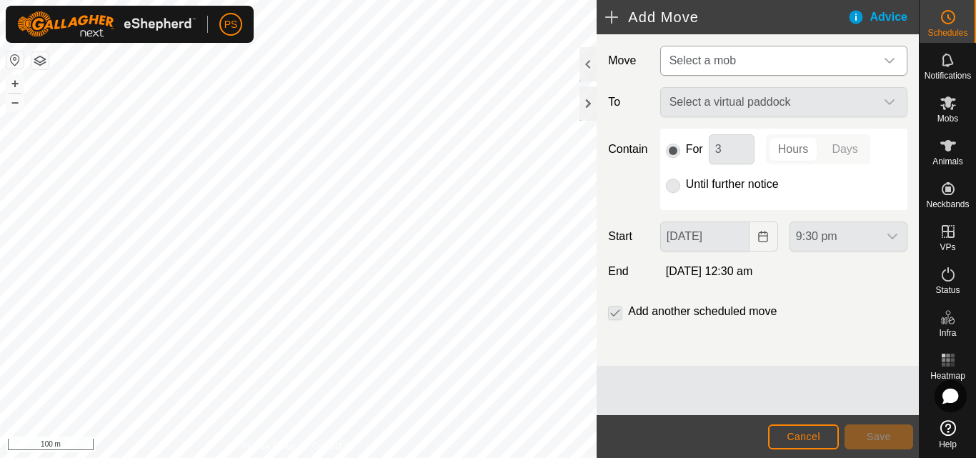
type input "[DATE]"
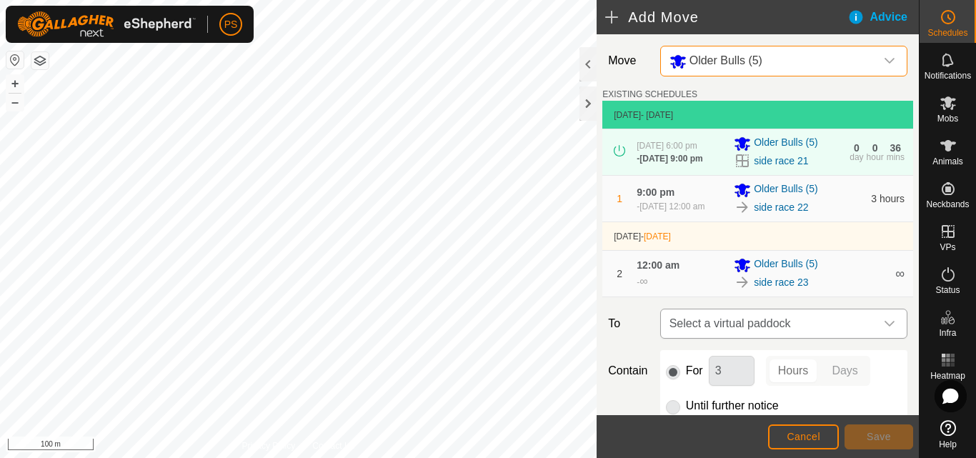
click at [884, 329] on icon "dropdown trigger" at bounding box center [889, 323] width 11 height 11
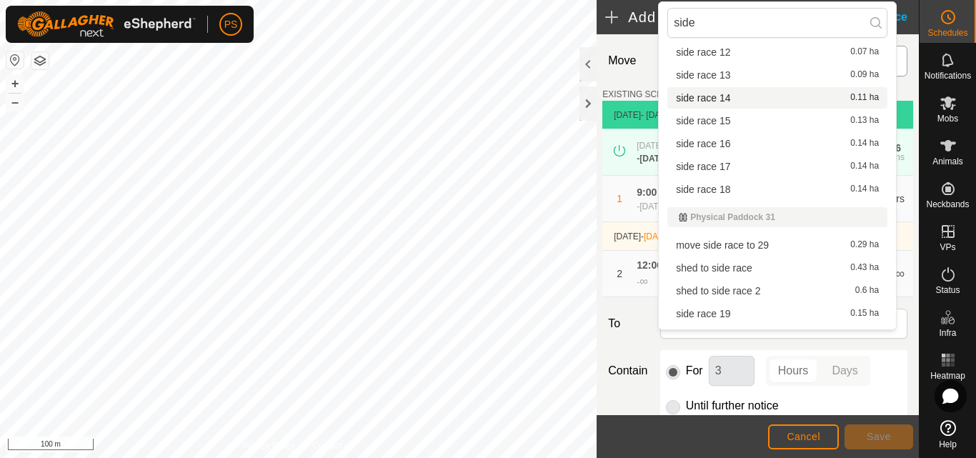
scroll to position [429, 0]
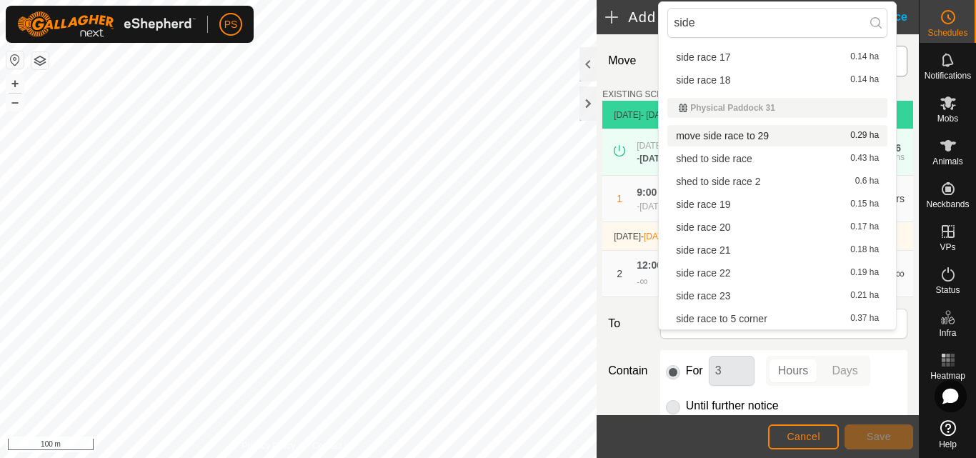
type input "side"
click at [735, 135] on li "move side race to 29 0.29 ha" at bounding box center [777, 135] width 220 height 21
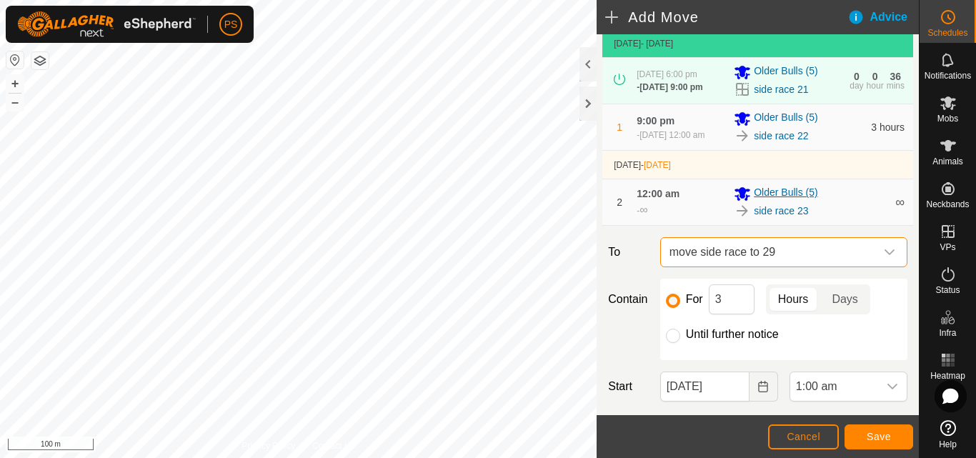
scroll to position [143, 0]
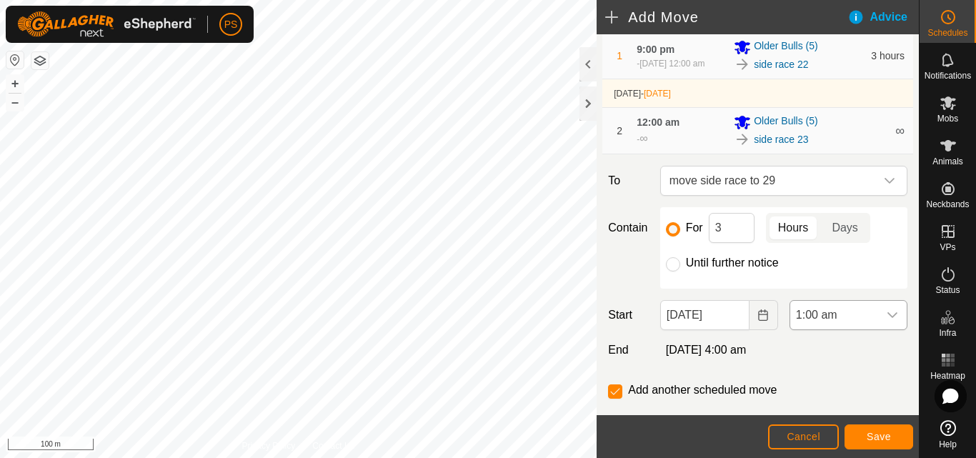
click at [887, 318] on icon "dropdown trigger" at bounding box center [892, 315] width 10 height 6
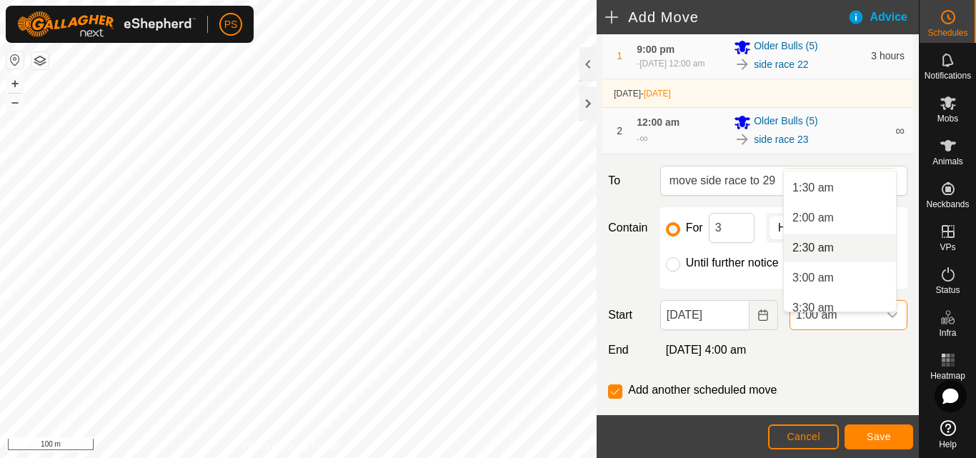
scroll to position [107, 0]
click at [817, 252] on li "3:00 am" at bounding box center [840, 255] width 112 height 29
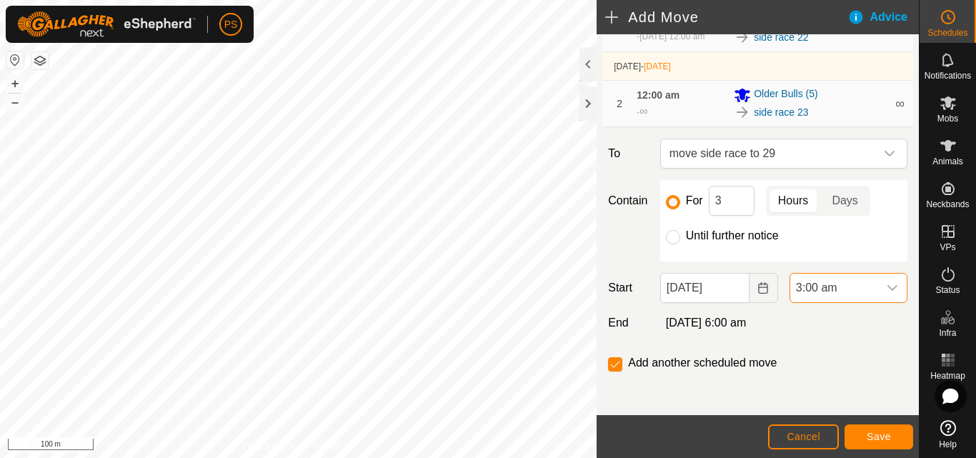
scroll to position [183, 0]
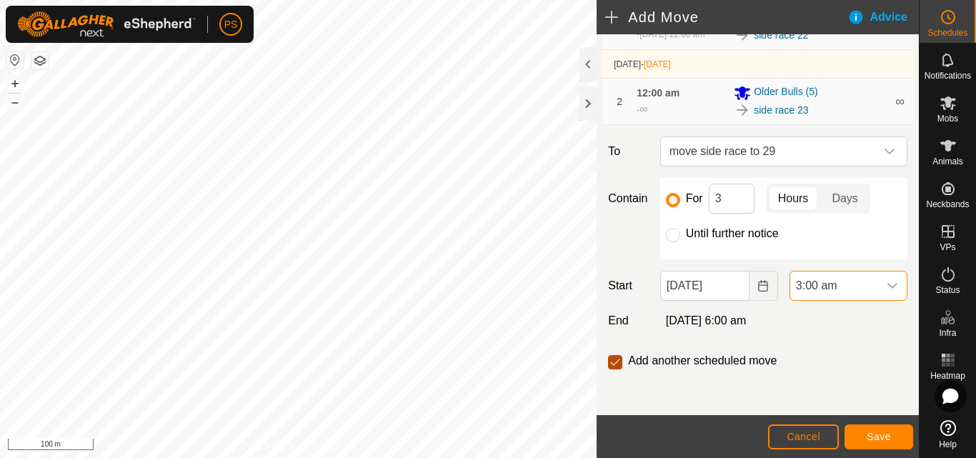
click at [612, 362] on input "checkbox" at bounding box center [615, 362] width 14 height 14
checkbox input "false"
click at [880, 434] on span "Save" at bounding box center [878, 436] width 24 height 11
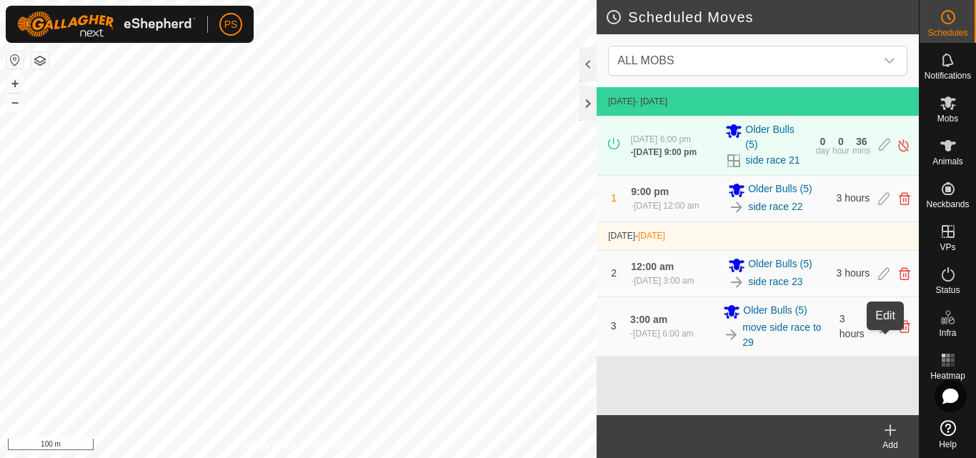
click at [885, 333] on icon at bounding box center [884, 326] width 11 height 13
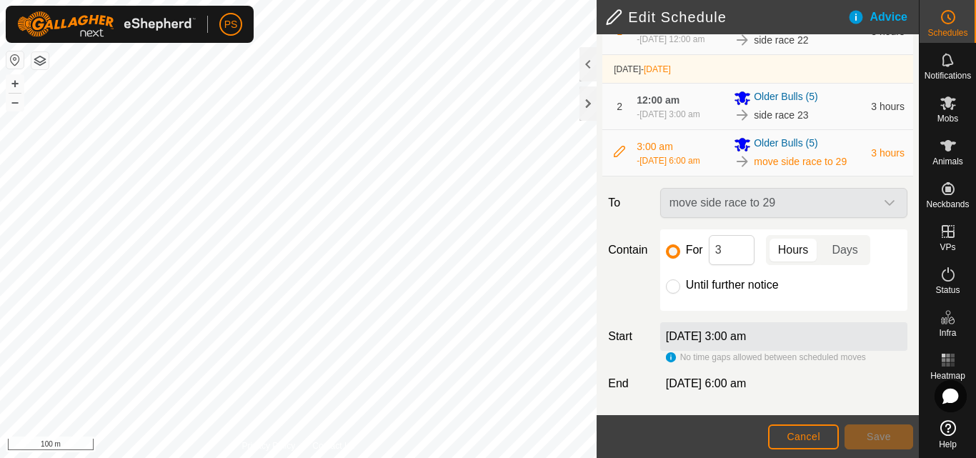
scroll to position [191, 0]
click at [670, 285] on input "Until further notice" at bounding box center [673, 286] width 14 height 14
radio input "true"
click at [883, 438] on span "Save" at bounding box center [878, 436] width 24 height 11
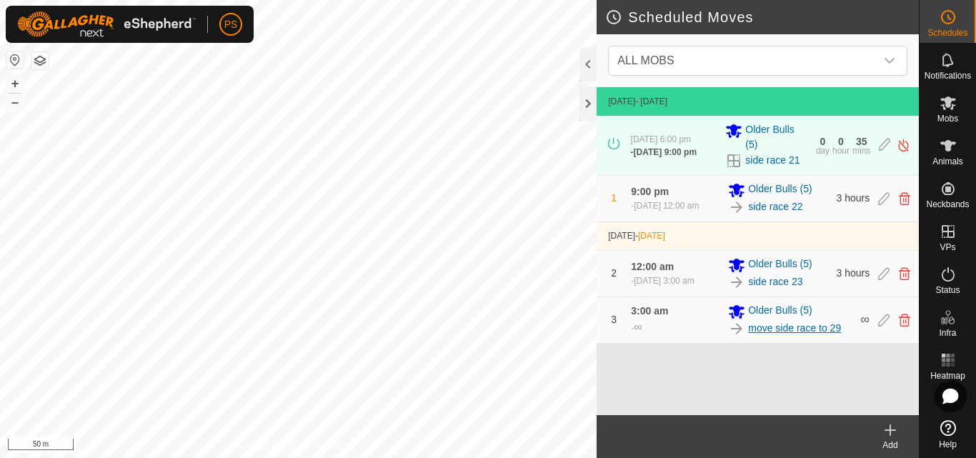
click at [794, 336] on link "move side race to 29" at bounding box center [794, 328] width 93 height 15
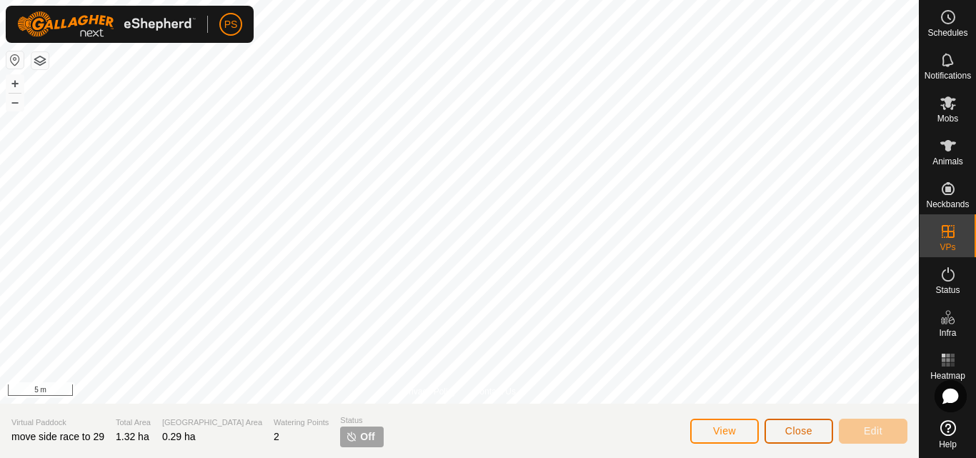
click at [805, 427] on span "Close" at bounding box center [798, 430] width 27 height 11
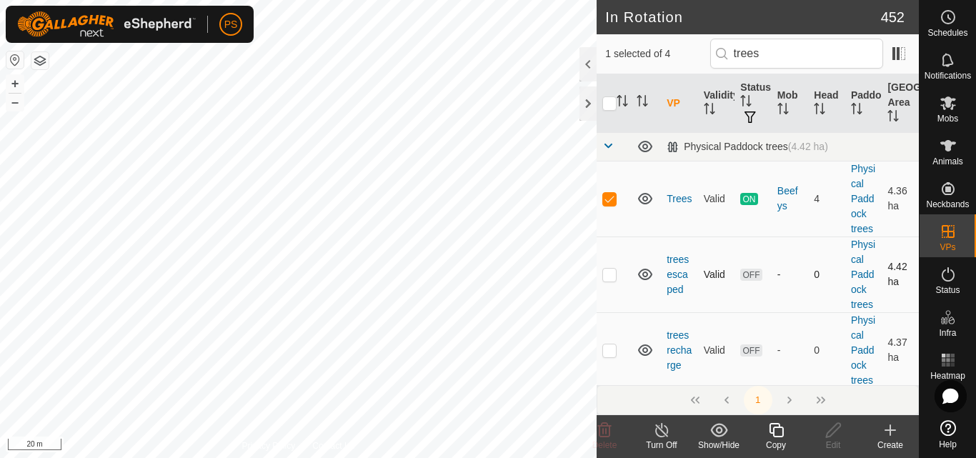
type input "trees"
click at [607, 274] on p-checkbox at bounding box center [609, 274] width 14 height 11
click at [611, 275] on p-checkbox at bounding box center [609, 274] width 14 height 11
checkbox input "false"
click at [612, 195] on p-checkbox at bounding box center [609, 198] width 14 height 11
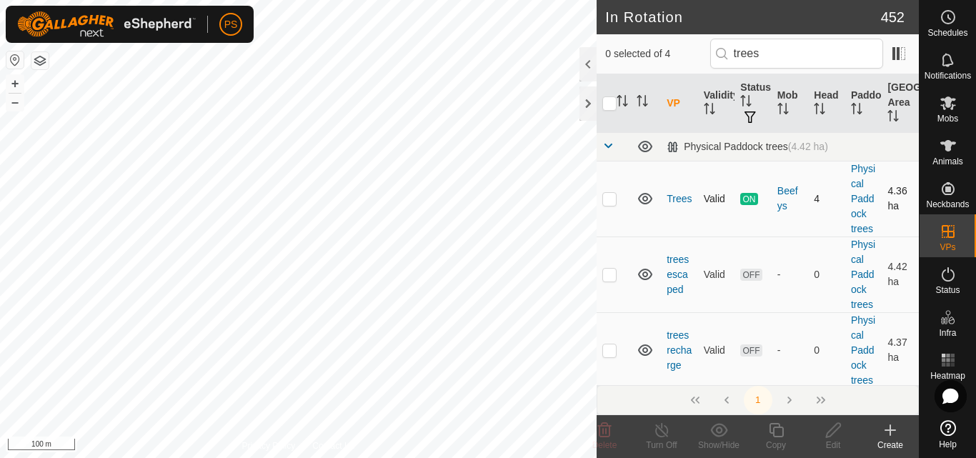
click at [612, 195] on p-checkbox at bounding box center [609, 198] width 14 height 11
checkbox input "true"
click at [775, 428] on icon at bounding box center [776, 430] width 14 height 14
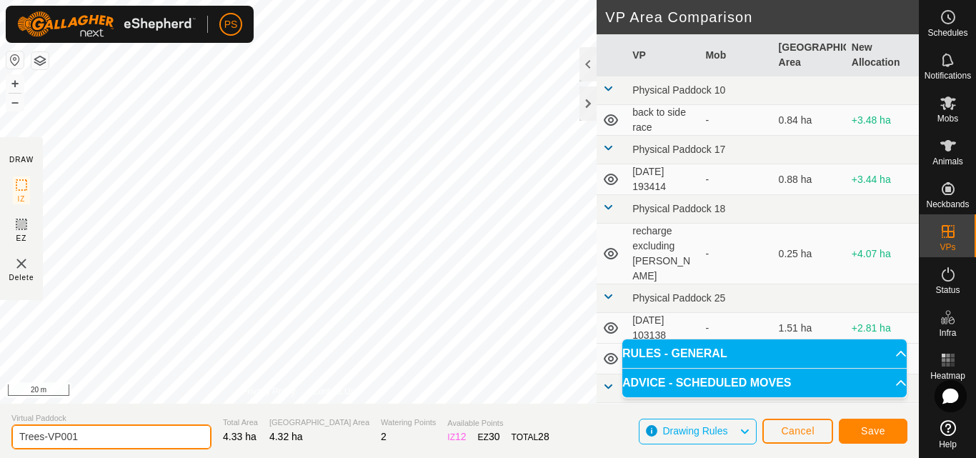
drag, startPoint x: 46, startPoint y: 436, endPoint x: 103, endPoint y: 440, distance: 56.5
click at [103, 440] on input "Trees-VP001" at bounding box center [111, 436] width 200 height 25
type input "Trees-1m"
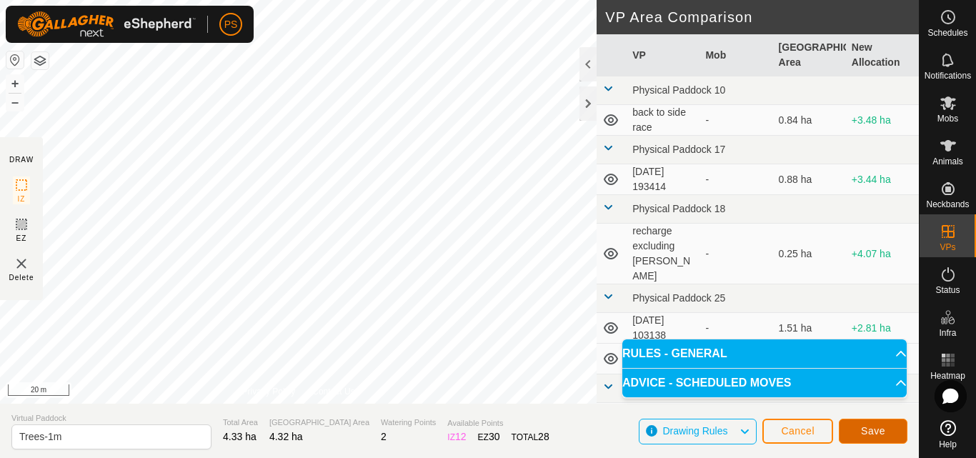
click at [874, 429] on span "Save" at bounding box center [873, 430] width 24 height 11
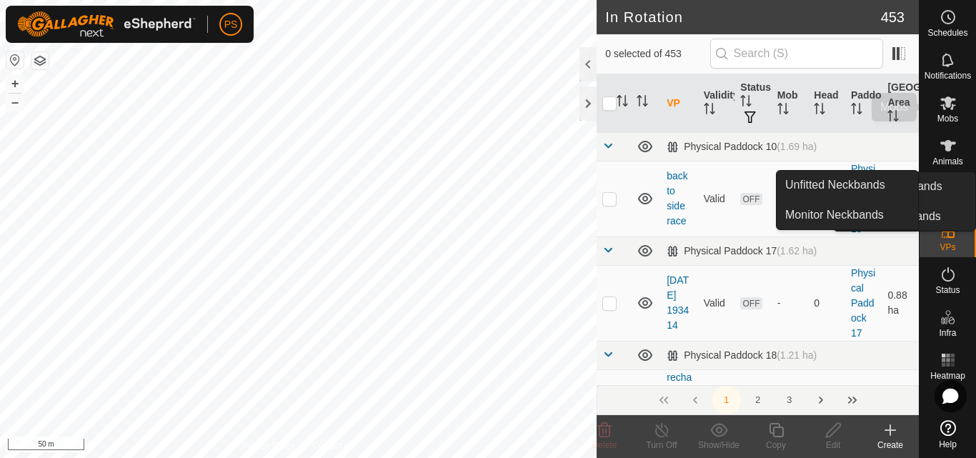
click at [948, 106] on icon at bounding box center [948, 103] width 16 height 14
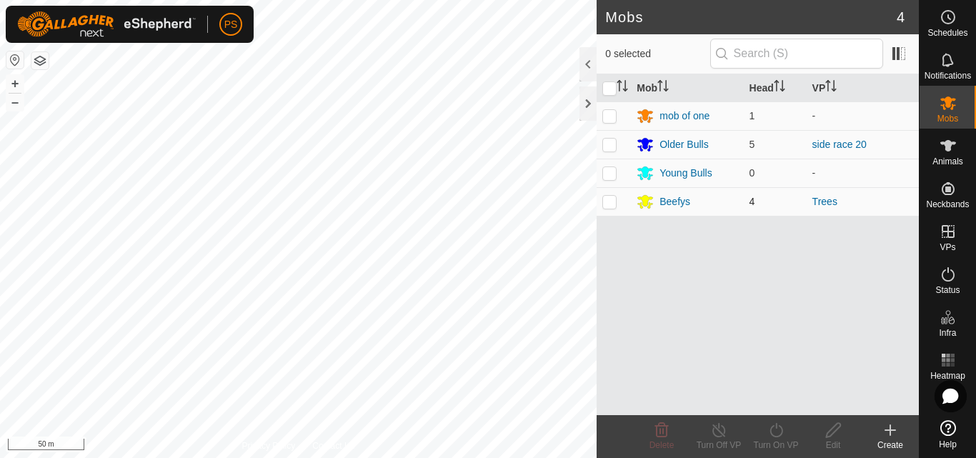
click at [611, 202] on p-checkbox at bounding box center [609, 201] width 14 height 11
click at [609, 200] on p-checkbox at bounding box center [609, 201] width 14 height 11
checkbox input "false"
click at [678, 203] on div "Beefys" at bounding box center [674, 201] width 31 height 15
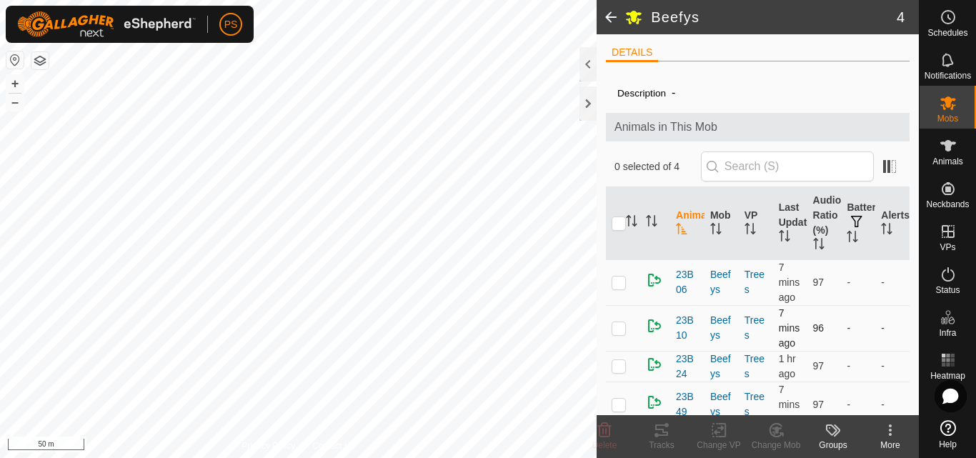
scroll to position [13, 0]
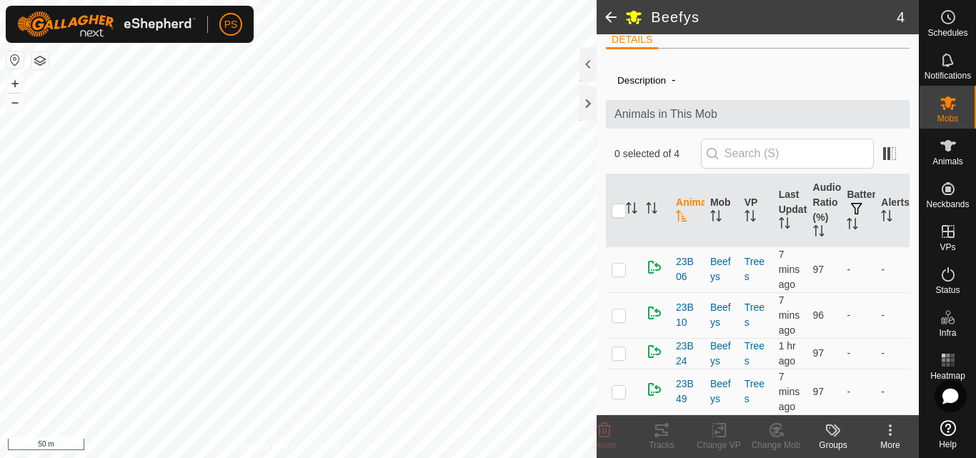
click at [609, 16] on span at bounding box center [610, 17] width 29 height 34
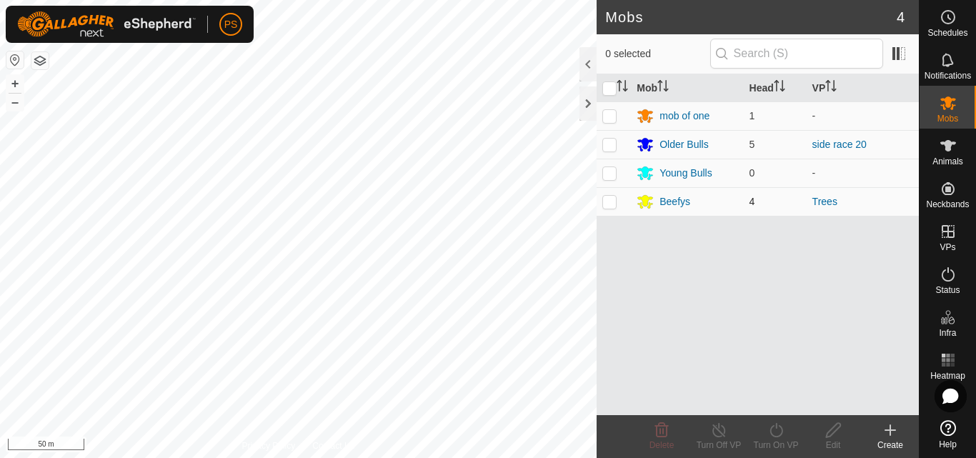
click at [611, 201] on p-checkbox at bounding box center [609, 201] width 14 height 11
checkbox input "true"
click at [777, 434] on icon at bounding box center [776, 429] width 18 height 17
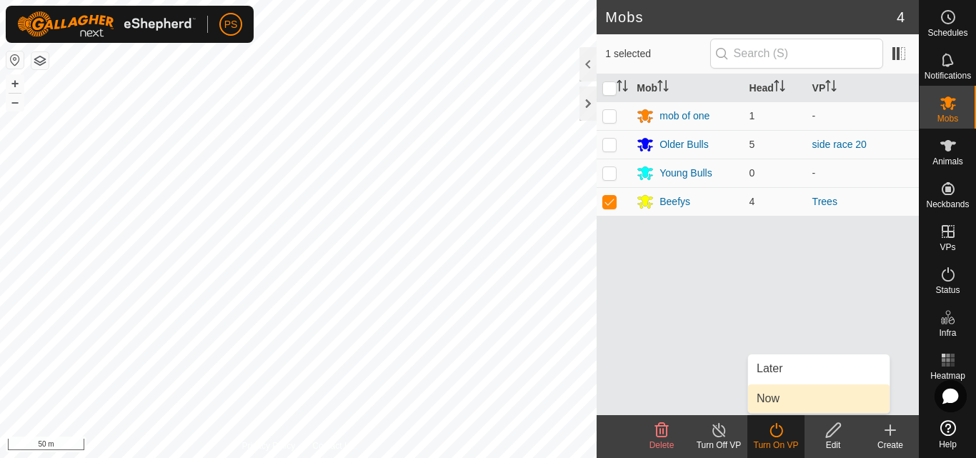
click at [776, 399] on link "Now" at bounding box center [818, 398] width 141 height 29
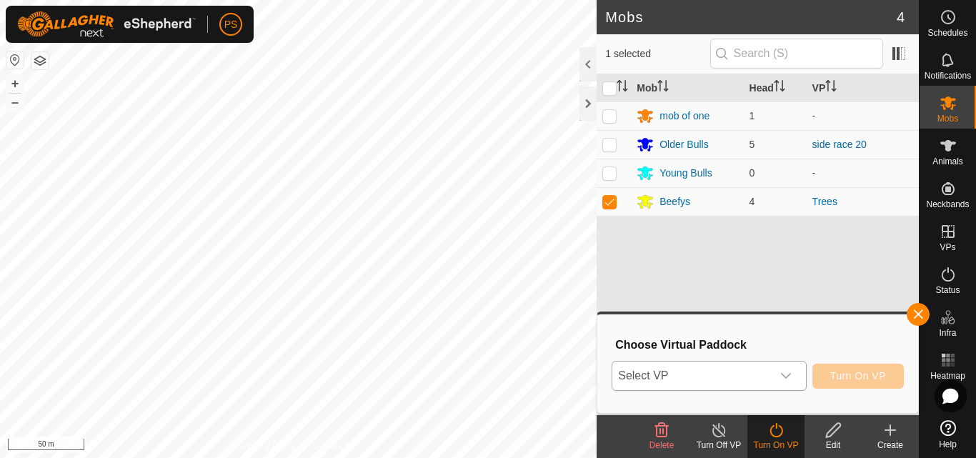
click at [786, 379] on icon "dropdown trigger" at bounding box center [785, 375] width 11 height 11
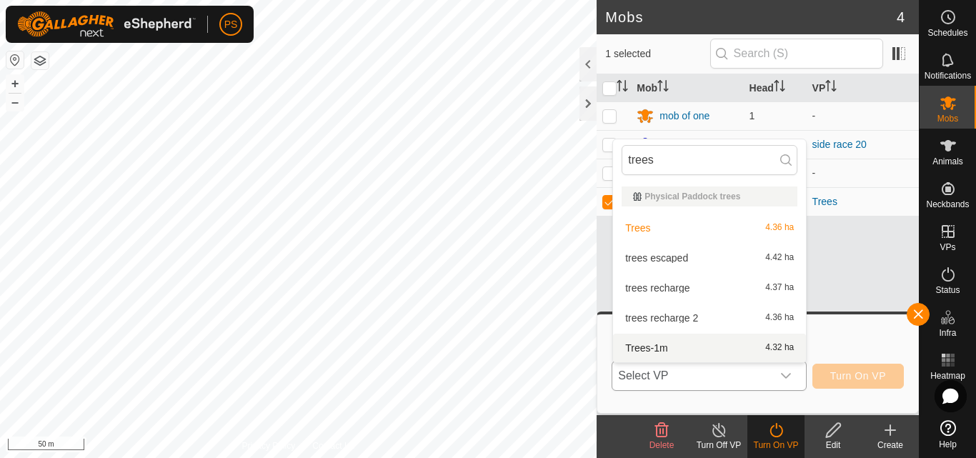
type input "trees"
click at [664, 347] on li "Trees-1m 4.32 ha" at bounding box center [709, 348] width 193 height 29
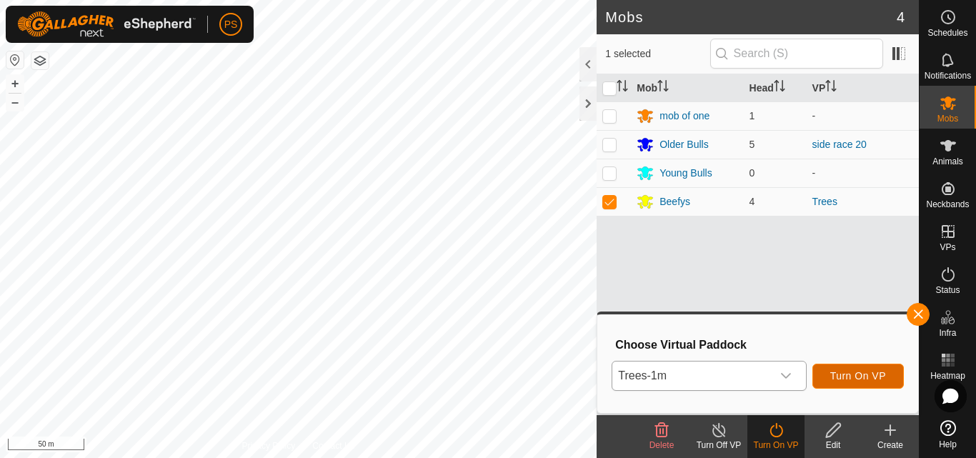
click at [866, 379] on span "Turn On VP" at bounding box center [858, 375] width 56 height 11
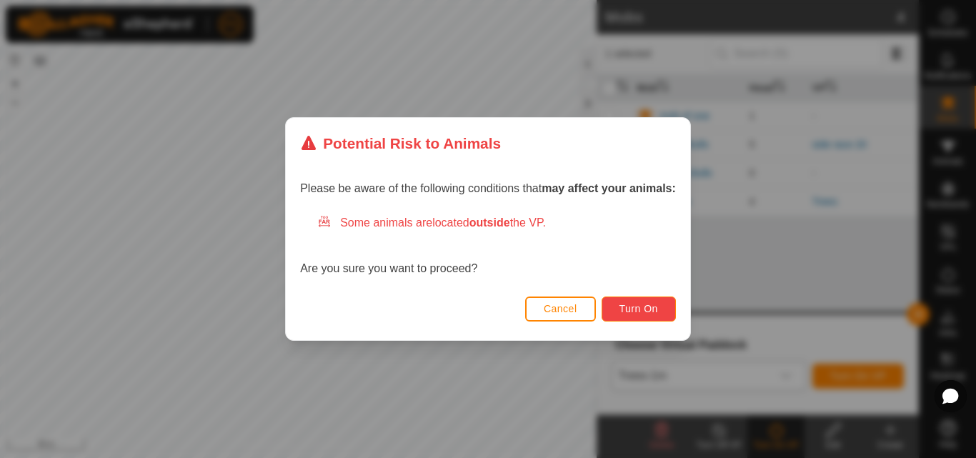
click at [639, 311] on span "Turn On" at bounding box center [638, 308] width 39 height 11
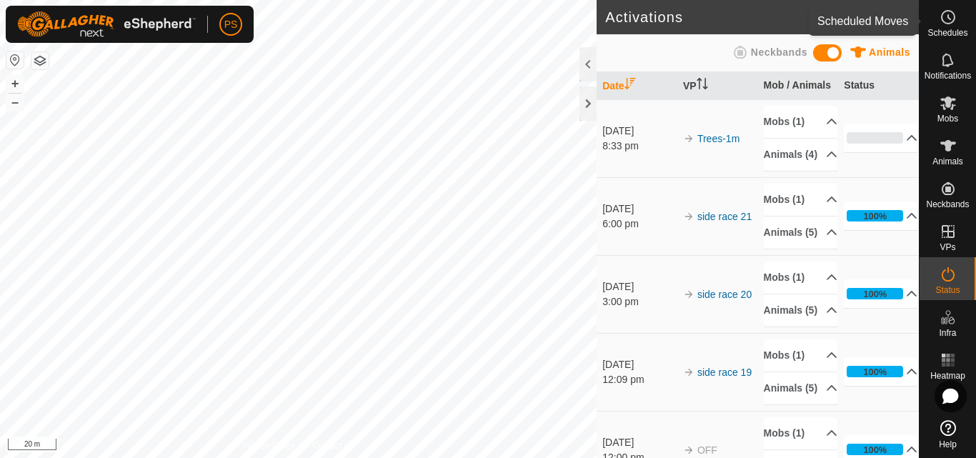
click at [946, 19] on icon at bounding box center [947, 17] width 17 height 17
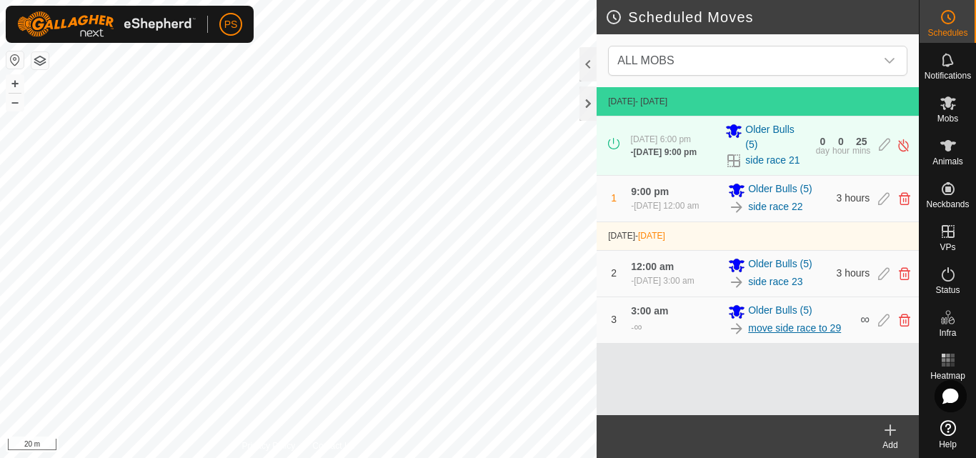
click at [776, 336] on link "move side race to 29" at bounding box center [794, 328] width 93 height 15
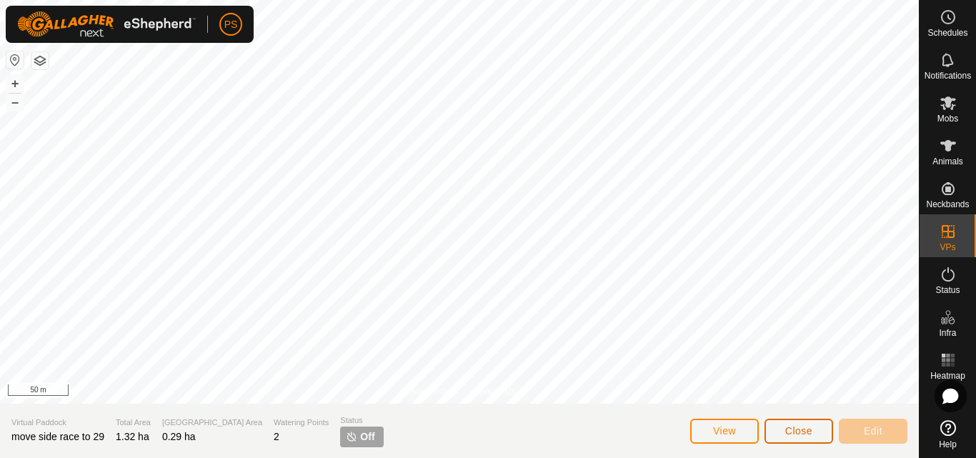
click at [804, 433] on span "Close" at bounding box center [798, 430] width 27 height 11
